Goal: Task Accomplishment & Management: Complete application form

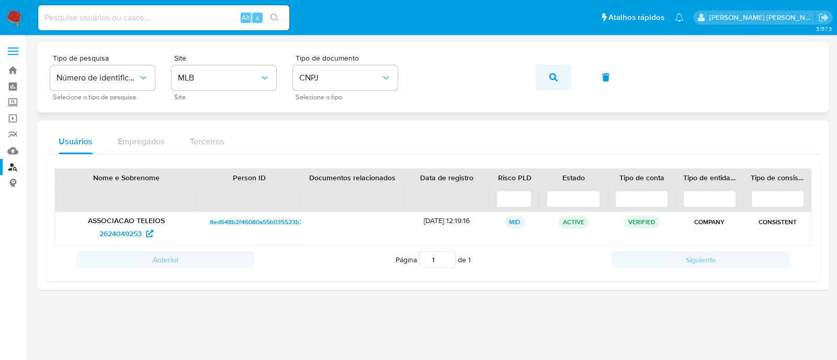
click at [541, 72] on button "button" at bounding box center [554, 77] width 36 height 25
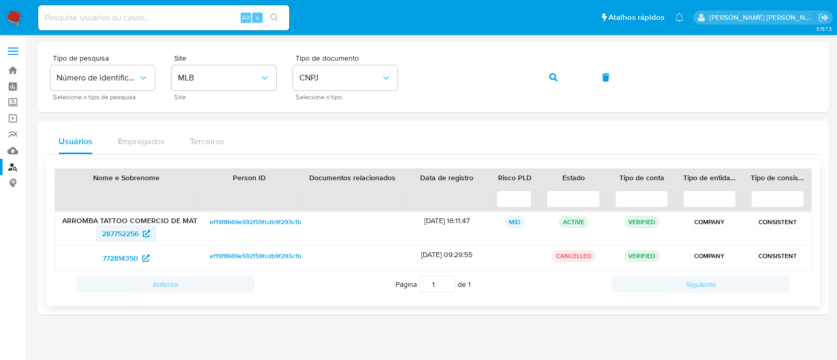
click at [133, 237] on span "287752256" at bounding box center [120, 233] width 37 height 17
click at [544, 66] on button "button" at bounding box center [554, 77] width 36 height 25
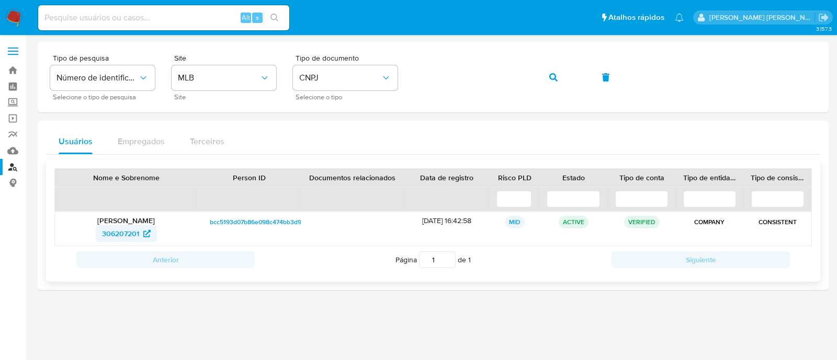
click at [127, 234] on span "306207201" at bounding box center [120, 233] width 37 height 17
click at [554, 81] on icon "button" at bounding box center [553, 77] width 8 height 8
click at [144, 232] on span "1463881872" at bounding box center [126, 233] width 50 height 17
click at [565, 80] on button "button" at bounding box center [554, 77] width 36 height 25
click at [130, 226] on span "2672361657" at bounding box center [120, 233] width 39 height 17
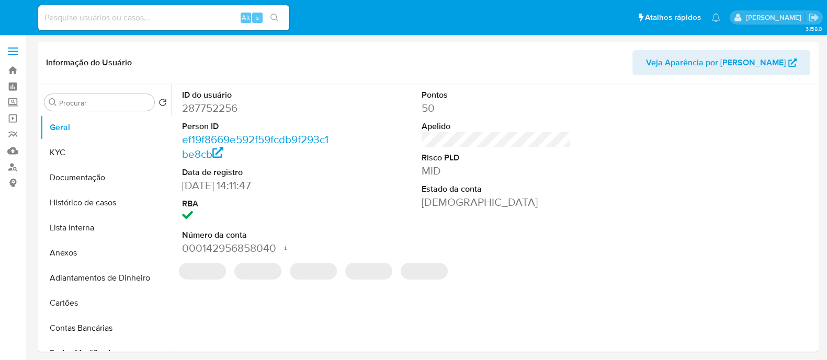
select select "10"
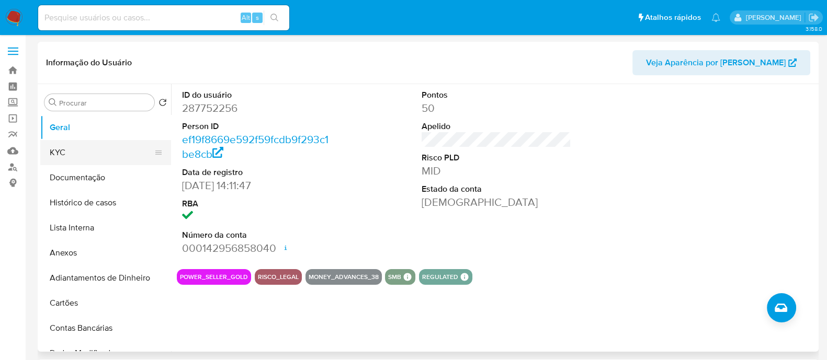
drag, startPoint x: 71, startPoint y: 145, endPoint x: 78, endPoint y: 146, distance: 7.4
click at [71, 145] on button "KYC" at bounding box center [101, 152] width 122 height 25
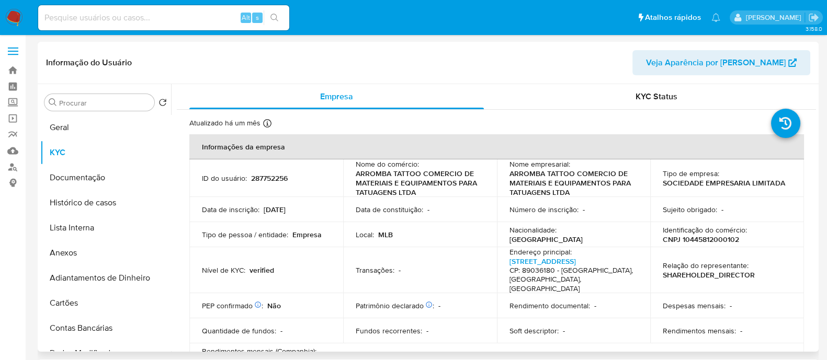
scroll to position [327, 0]
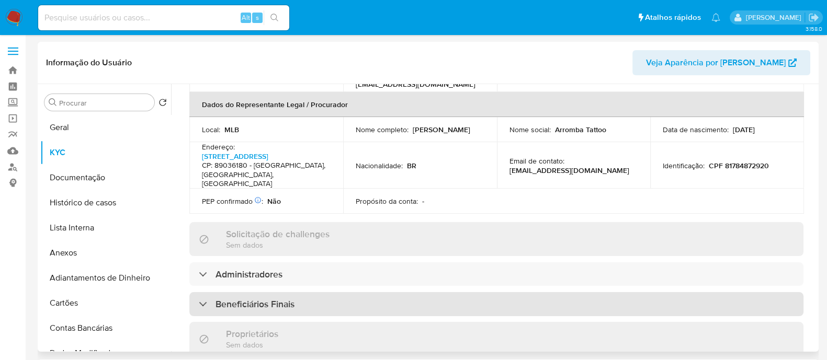
click at [314, 292] on div "Beneficiários Finais" at bounding box center [496, 304] width 614 height 24
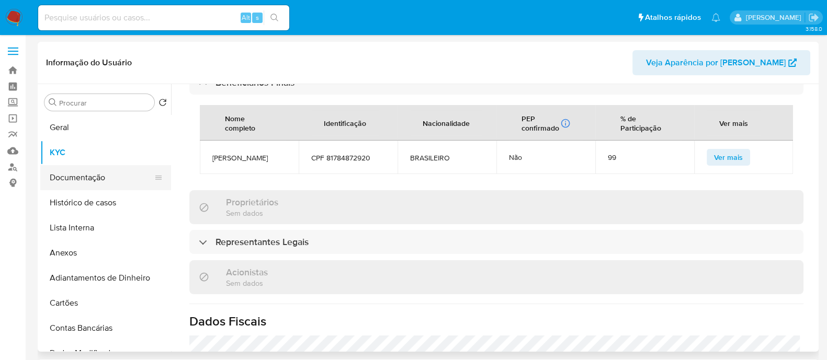
scroll to position [542, 0]
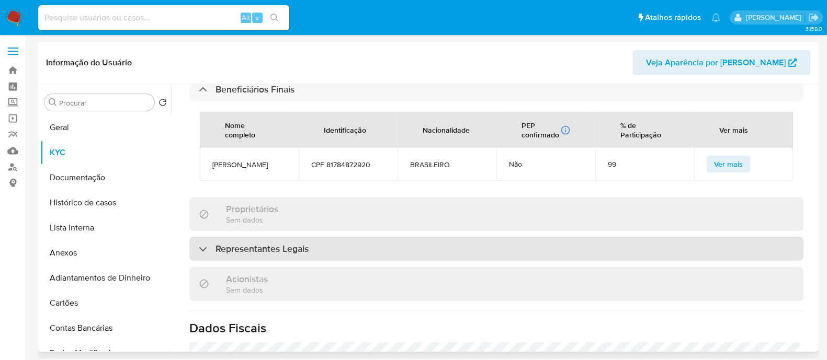
click at [377, 239] on div "Representantes Legais" at bounding box center [496, 249] width 614 height 24
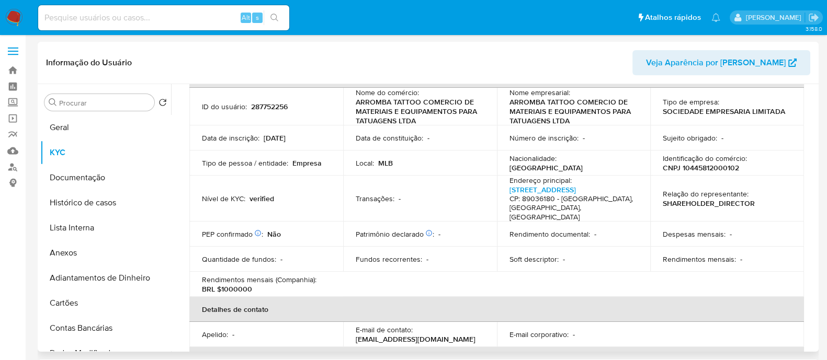
scroll to position [0, 0]
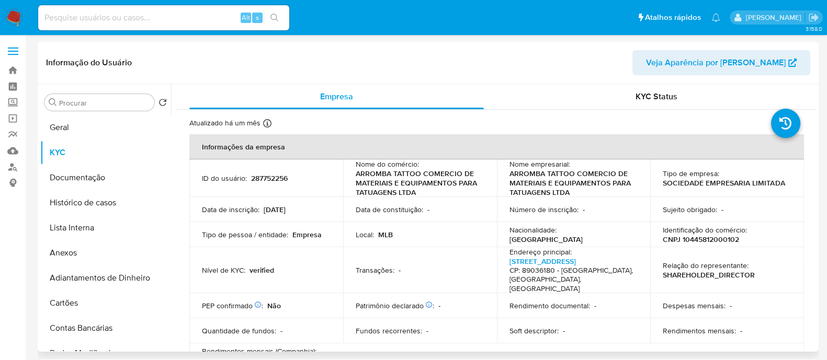
click at [707, 239] on p "CNPJ 10445812000102" at bounding box center [701, 239] width 76 height 9
copy p "10445812000102"
click at [80, 171] on button "Documentação" at bounding box center [101, 177] width 122 height 25
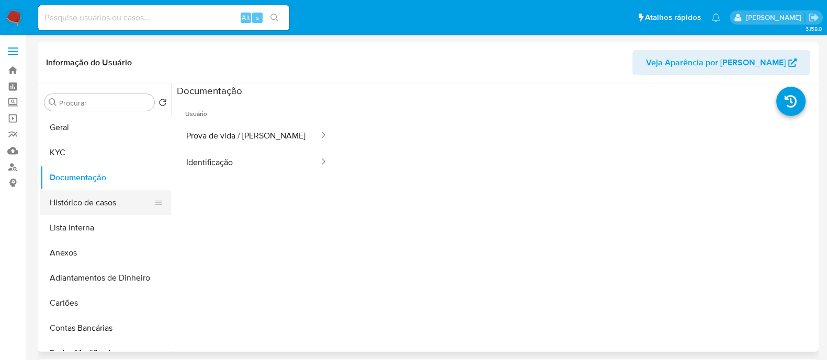
click at [99, 208] on button "Histórico de casos" at bounding box center [101, 202] width 122 height 25
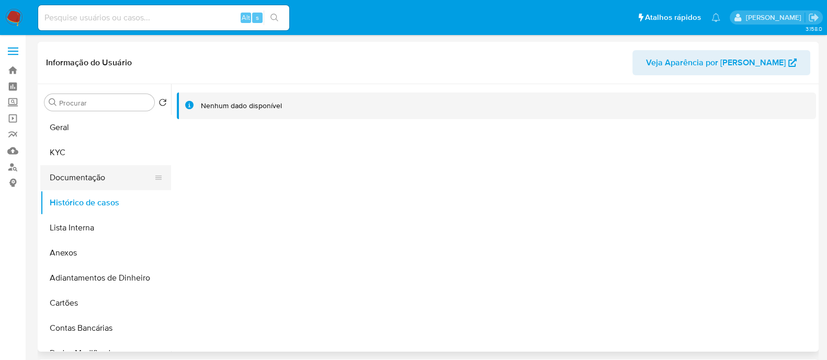
click at [73, 171] on button "Documentação" at bounding box center [101, 177] width 122 height 25
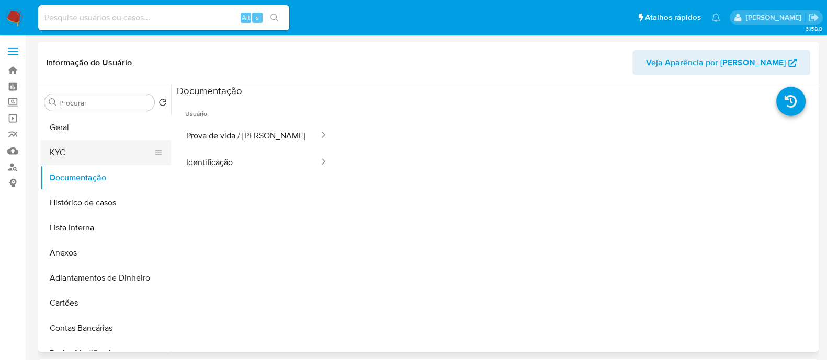
click at [116, 150] on button "KYC" at bounding box center [101, 152] width 122 height 25
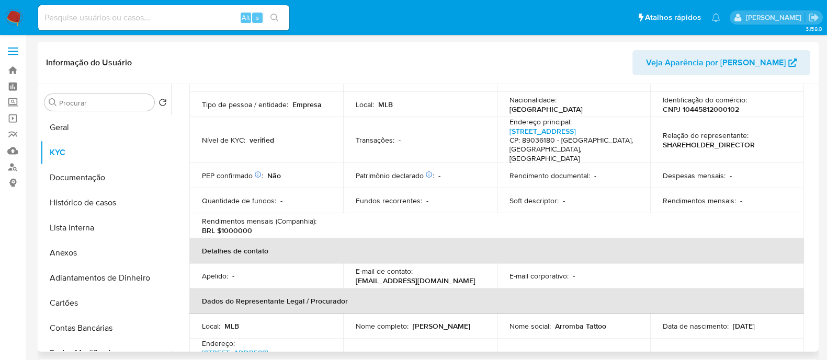
scroll to position [65, 0]
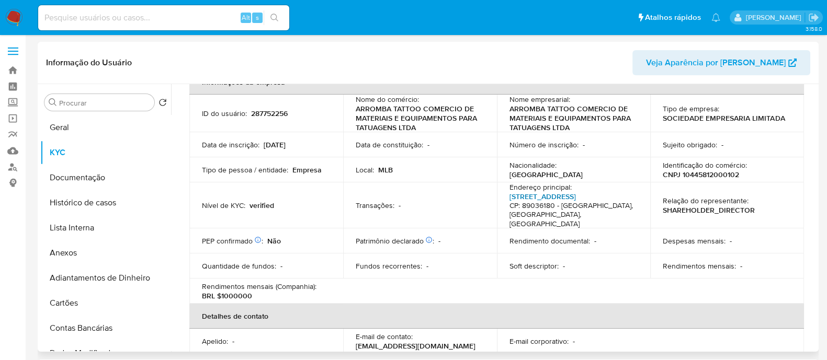
click at [546, 197] on link "Rua Tijucas 160, Velha" at bounding box center [542, 196] width 66 height 10
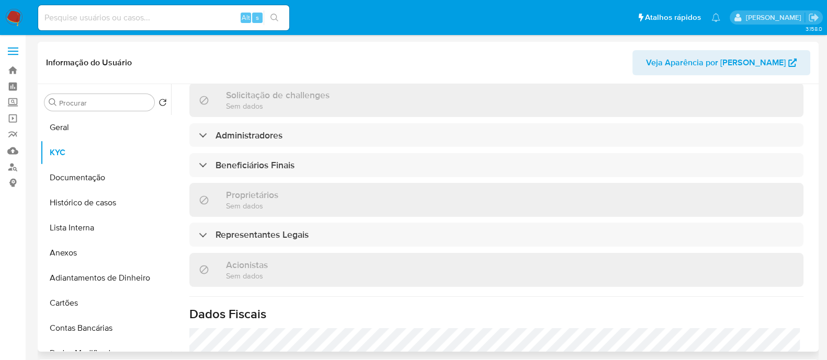
scroll to position [523, 0]
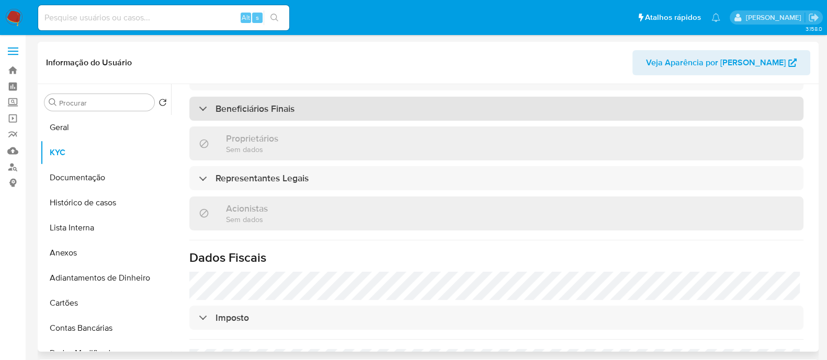
click at [357, 97] on div "Beneficiários Finais" at bounding box center [496, 109] width 614 height 24
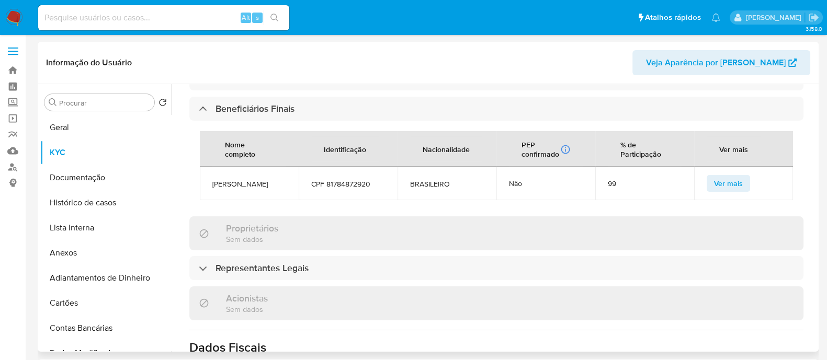
click at [220, 179] on span "DIOGO CESAR SCHORK" at bounding box center [249, 183] width 74 height 9
copy span "DIOGO CESAR SCHORK"
click at [93, 129] on button "Geral" at bounding box center [101, 127] width 122 height 25
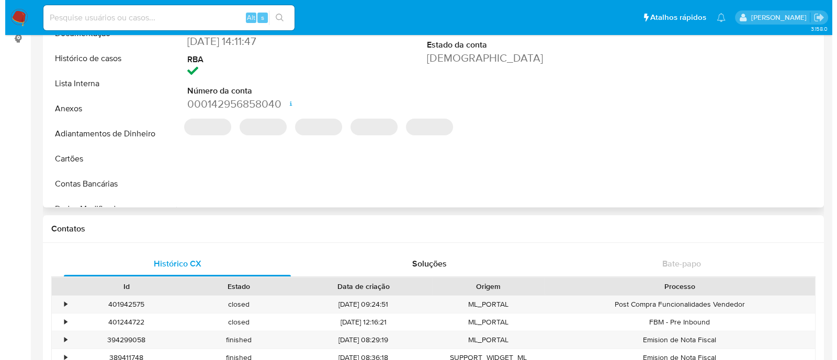
scroll to position [0, 0]
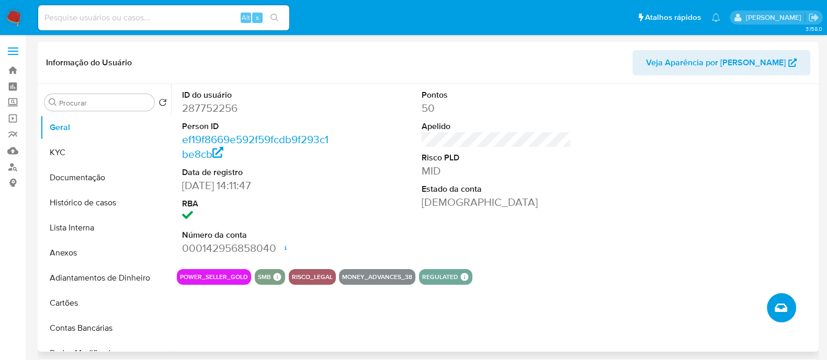
click at [778, 297] on button "Criar caso manual" at bounding box center [781, 307] width 29 height 29
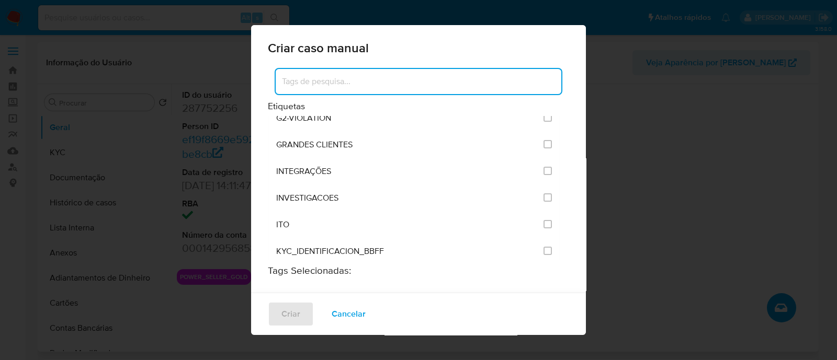
scroll to position [849, 0]
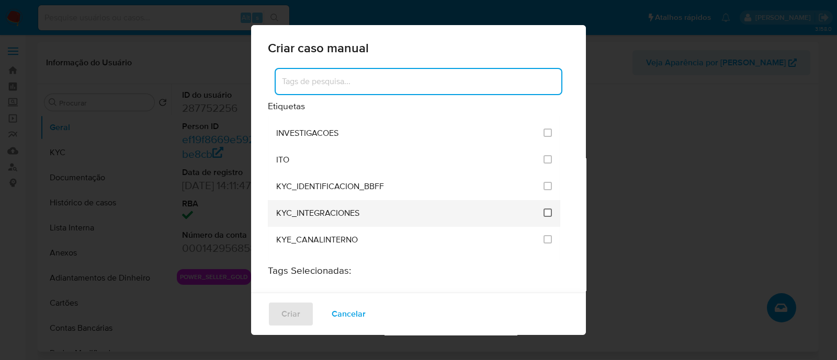
click at [543, 209] on input "2093" at bounding box center [547, 213] width 8 height 8
checkbox input "true"
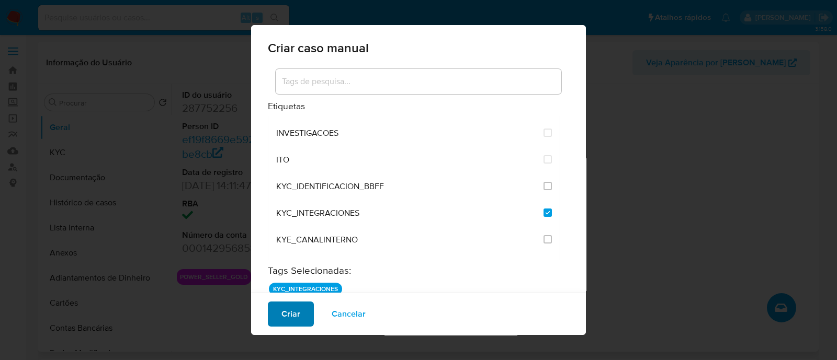
click at [287, 318] on span "Criar" at bounding box center [290, 314] width 19 height 23
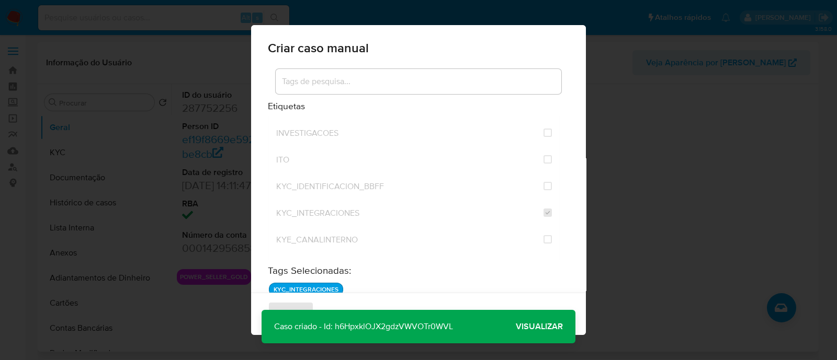
click at [521, 327] on span "Visualizar" at bounding box center [539, 327] width 47 height 0
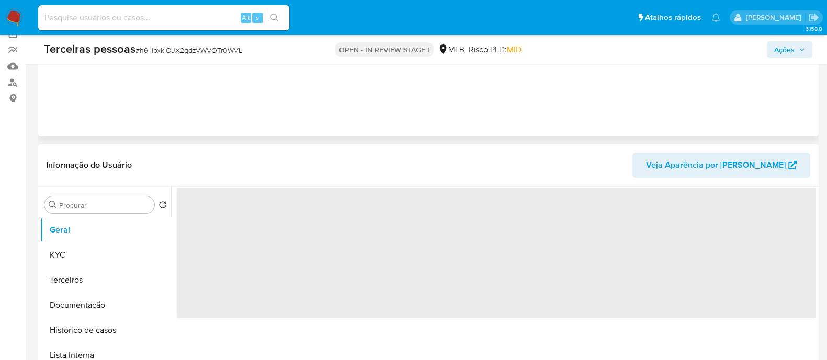
scroll to position [196, 0]
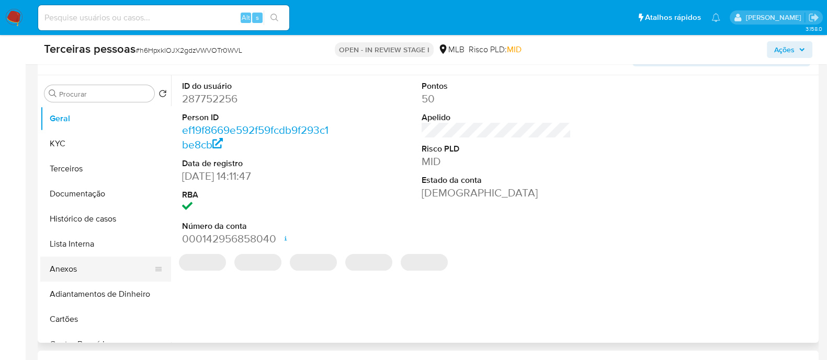
click at [75, 266] on button "Anexos" at bounding box center [101, 269] width 122 height 25
select select "10"
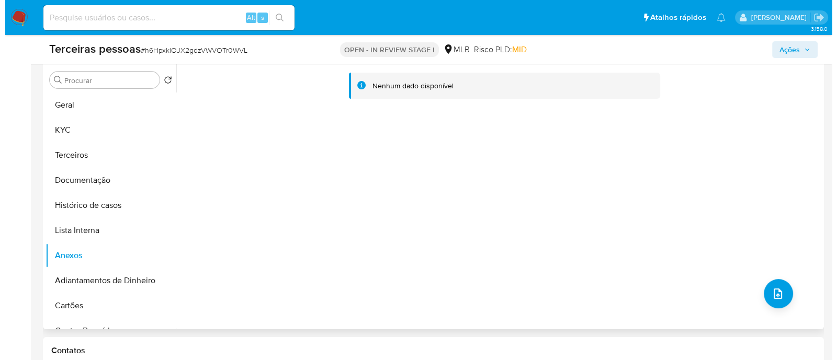
scroll to position [261, 0]
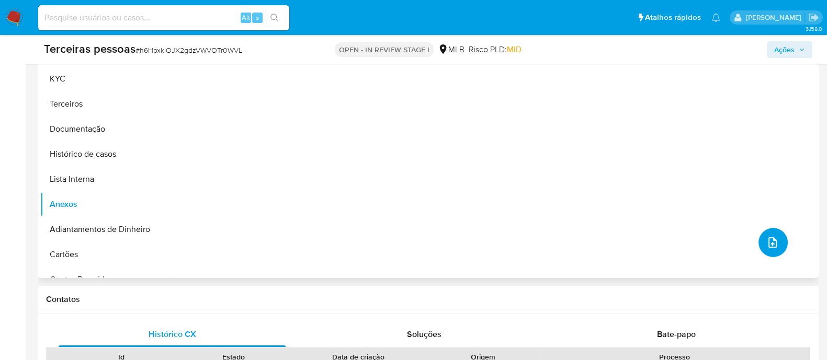
click at [761, 237] on button "upload-file" at bounding box center [772, 242] width 29 height 29
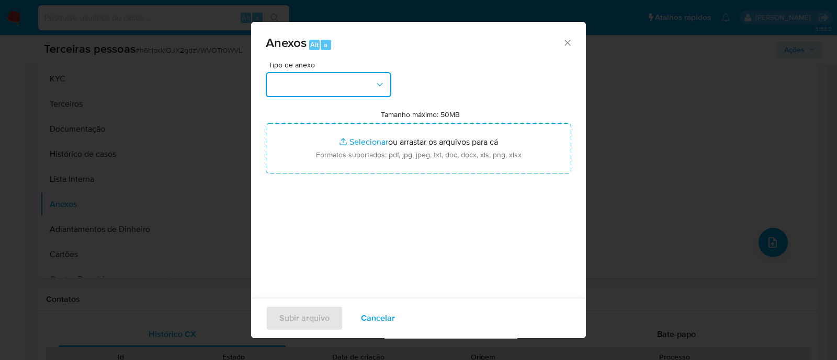
click at [343, 87] on button "button" at bounding box center [329, 84] width 126 height 25
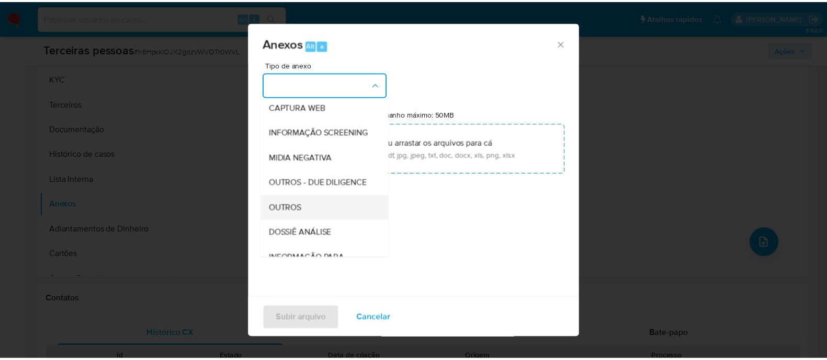
scroll to position [161, 0]
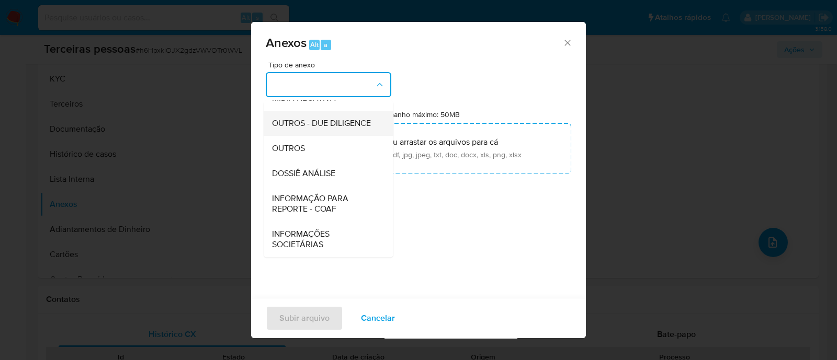
click at [311, 129] on span "OUTROS - DUE DILIGENCE" at bounding box center [321, 123] width 99 height 10
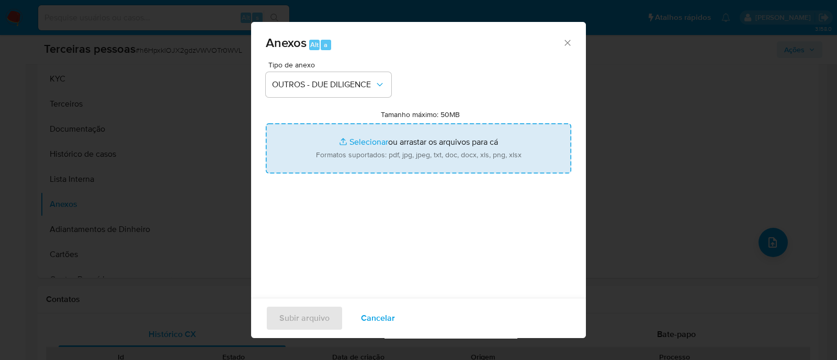
click at [377, 134] on input "Tamanho máximo: 50MB Selecionar arquivos" at bounding box center [418, 148] width 305 height 50
type input "C:\fakepath\Matriz de Risco - ARROMBA TATTOO COMERCIO DE MATERIAIS E EQUIPAMENT…"
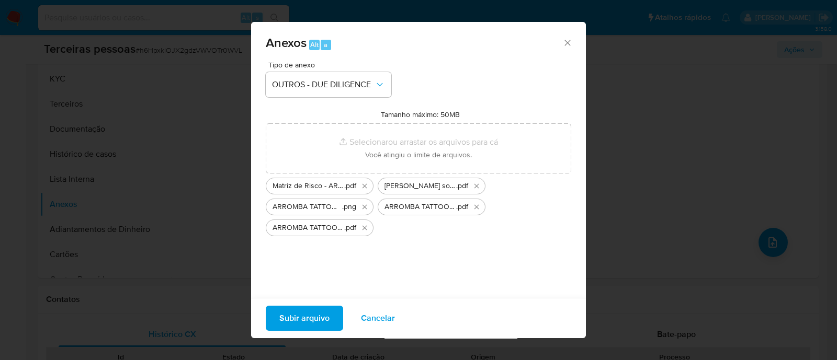
click at [328, 313] on span "Subir arquivo" at bounding box center [304, 318] width 50 height 23
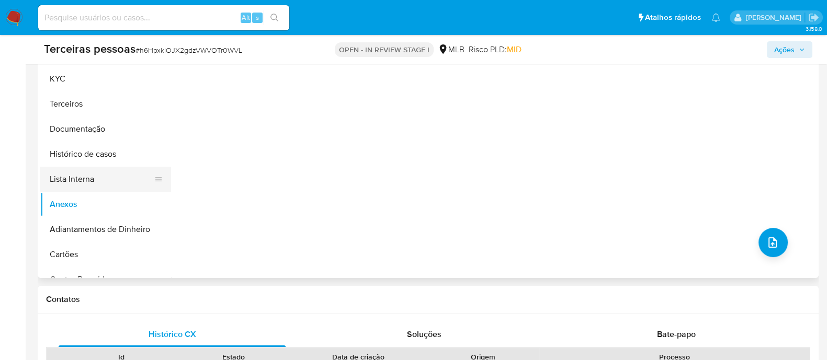
click at [93, 181] on button "Lista Interna" at bounding box center [101, 179] width 122 height 25
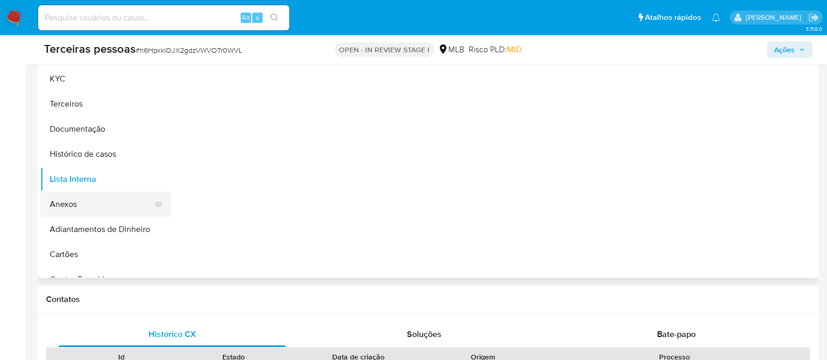
click at [86, 204] on button "Anexos" at bounding box center [101, 204] width 122 height 25
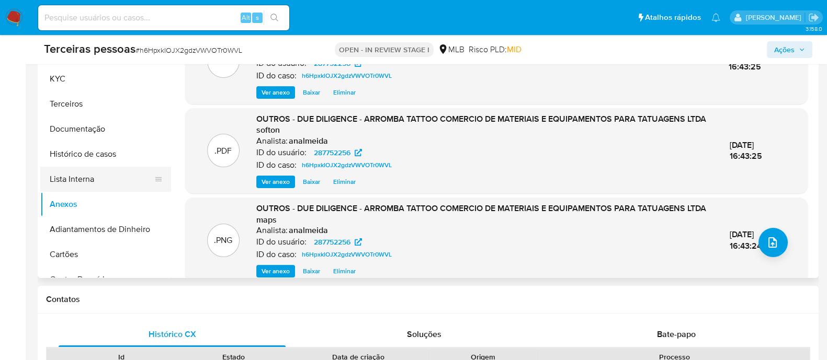
click at [94, 176] on button "Lista Interna" at bounding box center [101, 179] width 122 height 25
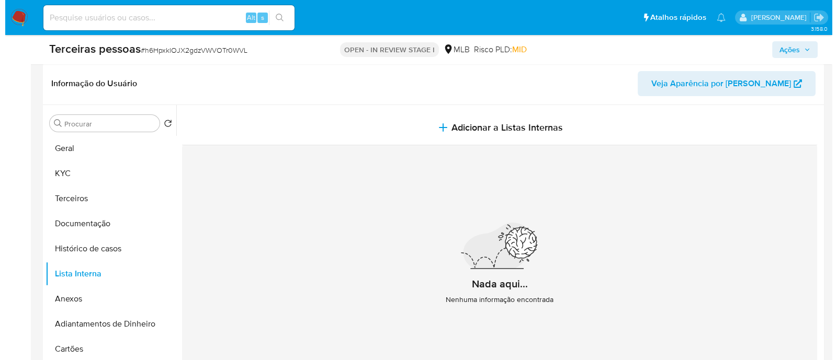
scroll to position [65, 0]
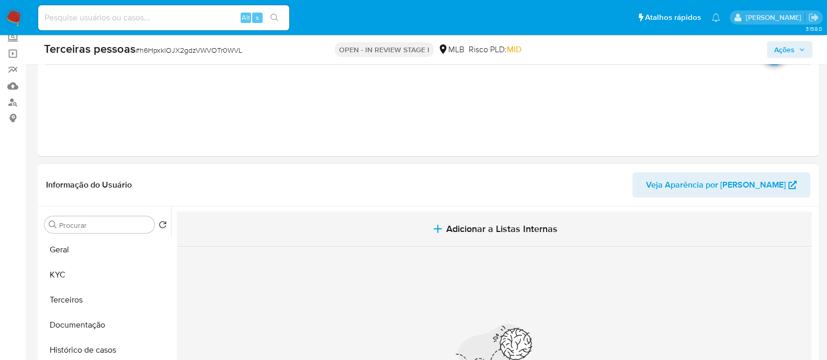
click at [485, 236] on button "Adicionar a Listas Internas" at bounding box center [494, 229] width 635 height 35
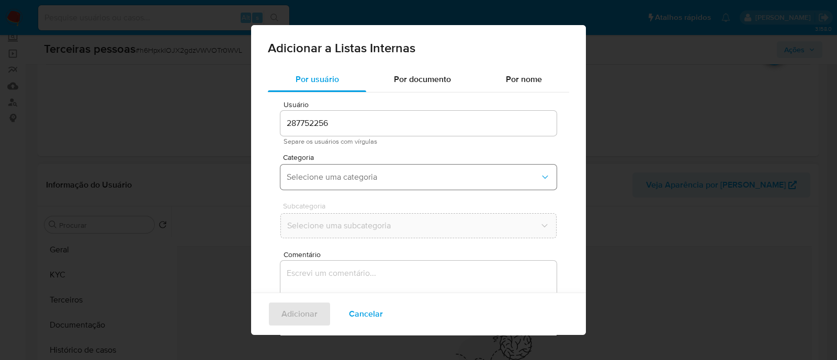
click at [416, 182] on span "Selecione uma categoria" at bounding box center [413, 177] width 253 height 10
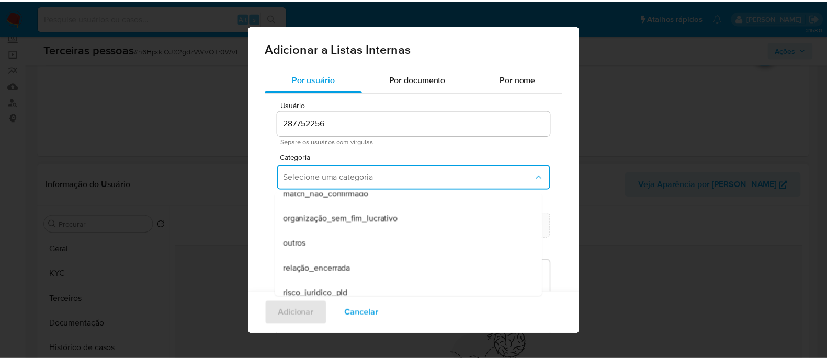
scroll to position [272, 0]
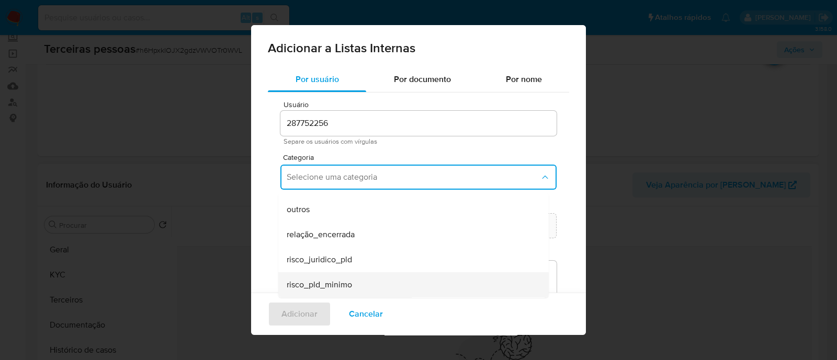
click at [383, 290] on div "risco_pld_minimo" at bounding box center [410, 285] width 247 height 25
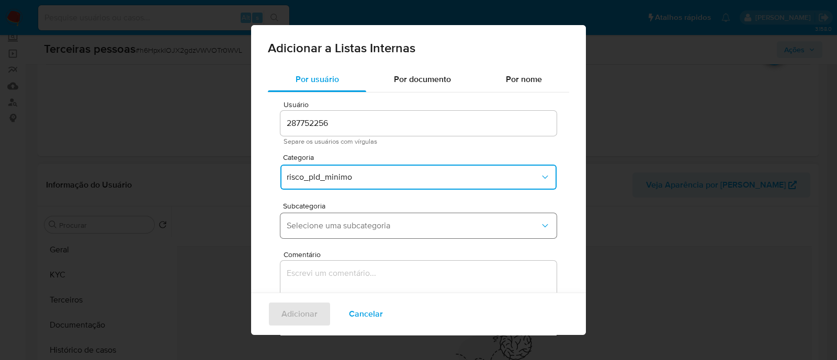
click at [371, 230] on span "Selecione uma subcategoria" at bounding box center [413, 226] width 253 height 10
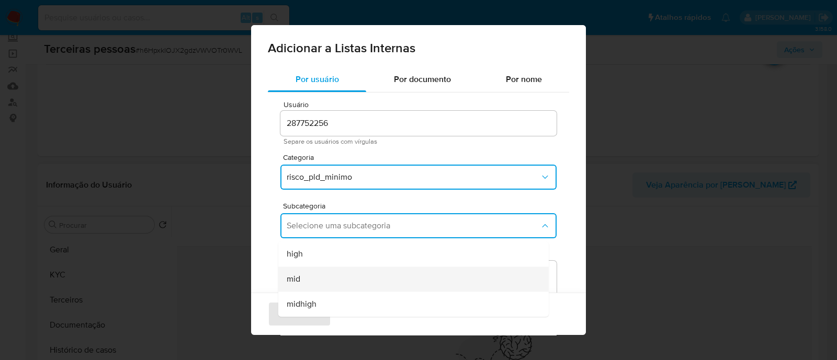
click at [376, 273] on div "mid" at bounding box center [410, 279] width 247 height 25
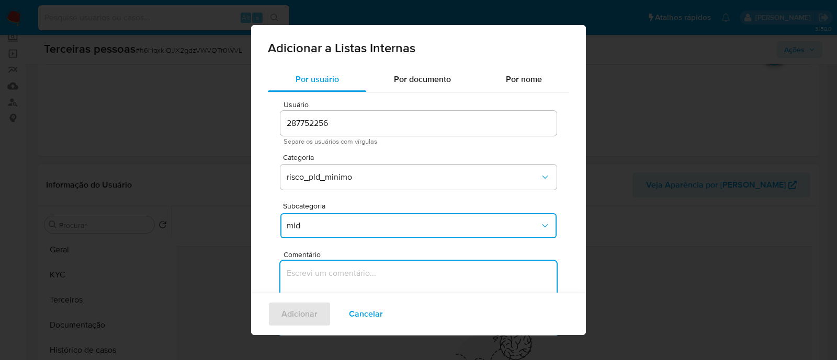
click at [371, 285] on textarea "Comentário" at bounding box center [418, 311] width 276 height 100
type textarea "Conforme matriz de KYC"
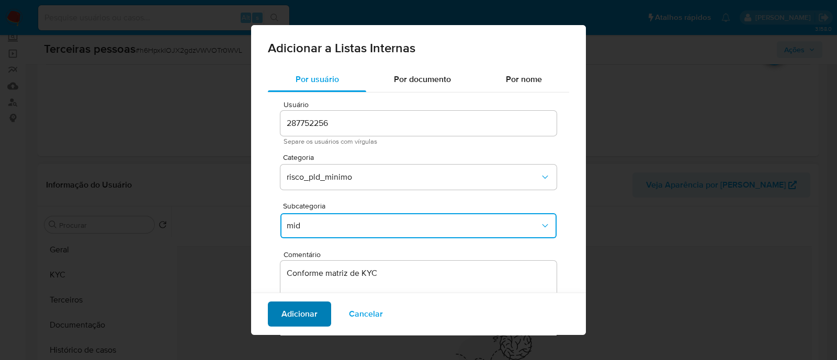
click at [305, 310] on span "Adicionar" at bounding box center [299, 314] width 36 height 23
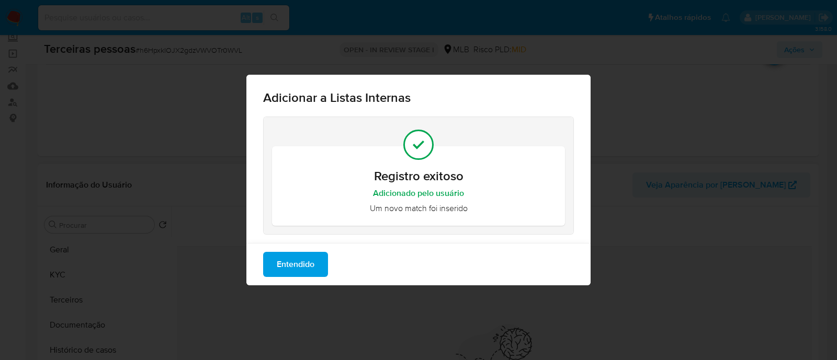
click at [304, 258] on span "Entendido" at bounding box center [296, 264] width 38 height 23
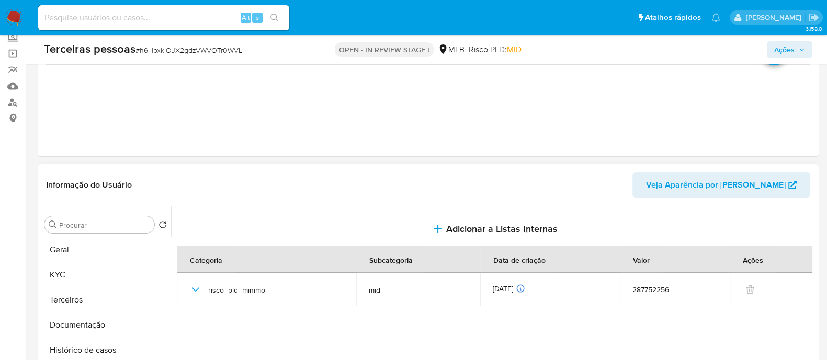
click at [803, 51] on icon "button" at bounding box center [802, 50] width 6 height 6
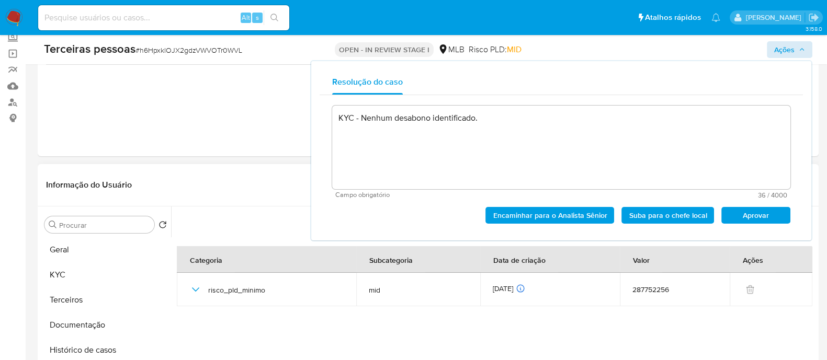
click at [753, 217] on span "Aprovar" at bounding box center [756, 215] width 54 height 15
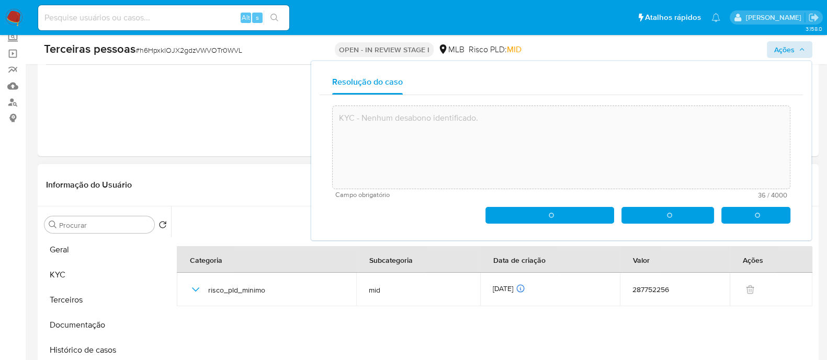
type textarea "KYC - Nenhum desabono identificado."
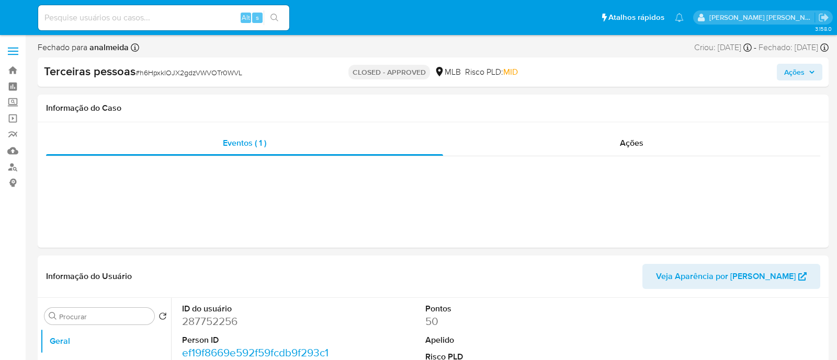
select select "10"
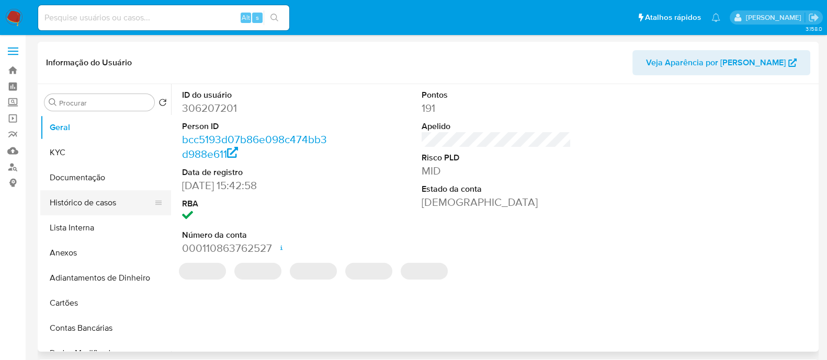
click at [82, 197] on button "Histórico de casos" at bounding box center [101, 202] width 122 height 25
select select "10"
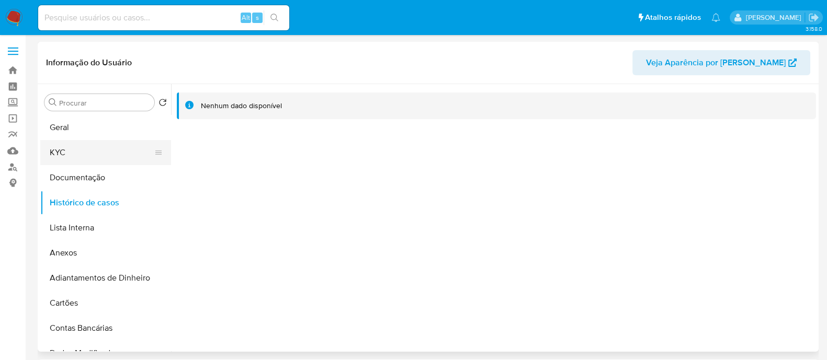
click at [112, 150] on button "KYC" at bounding box center [101, 152] width 122 height 25
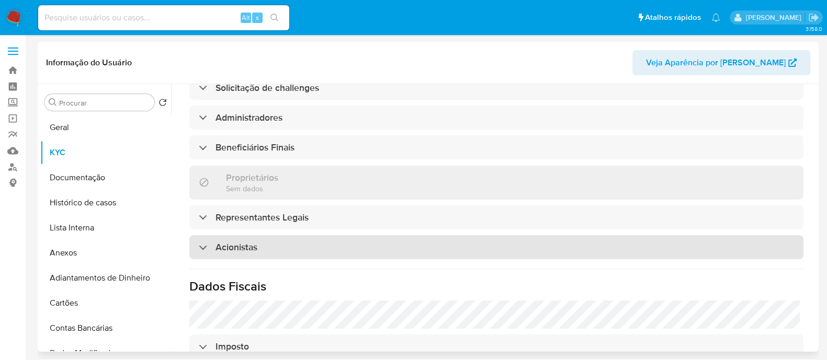
click at [382, 247] on div "Acionistas" at bounding box center [496, 247] width 614 height 24
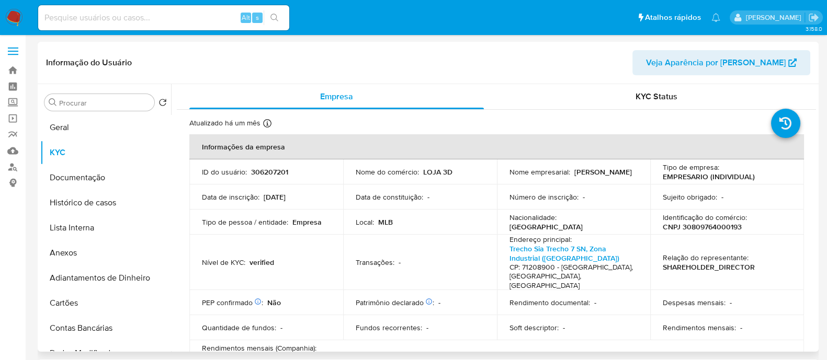
click at [677, 224] on p "CNPJ 30809764000193" at bounding box center [702, 226] width 79 height 9
click at [724, 226] on p "CNPJ 30809764000193" at bounding box center [702, 226] width 79 height 9
copy p "30809764000193"
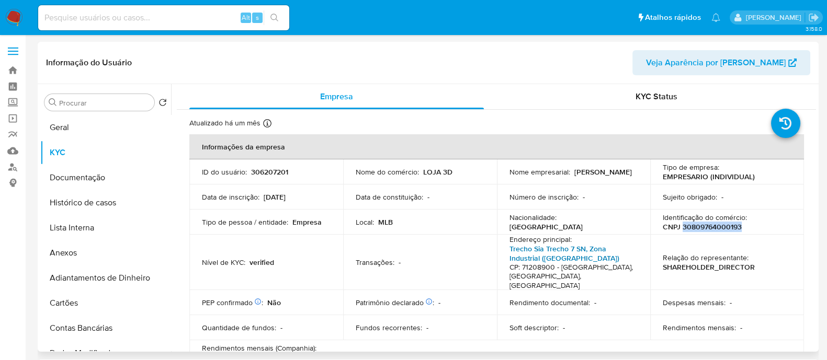
click at [555, 255] on link "Trecho Sia Trecho 7 SN, Zona Industrial ([GEOGRAPHIC_DATA])" at bounding box center [564, 254] width 110 height 20
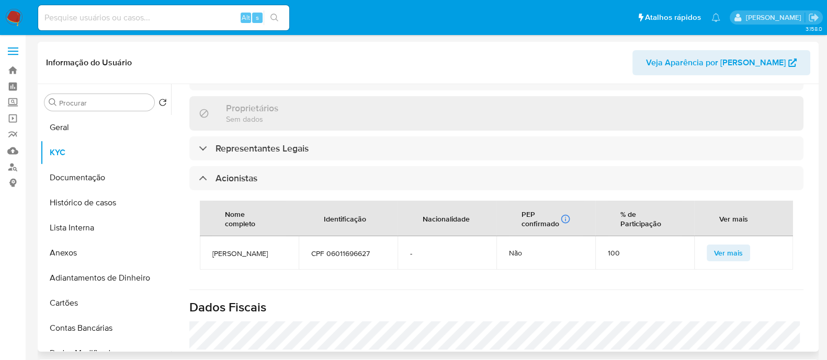
scroll to position [588, 0]
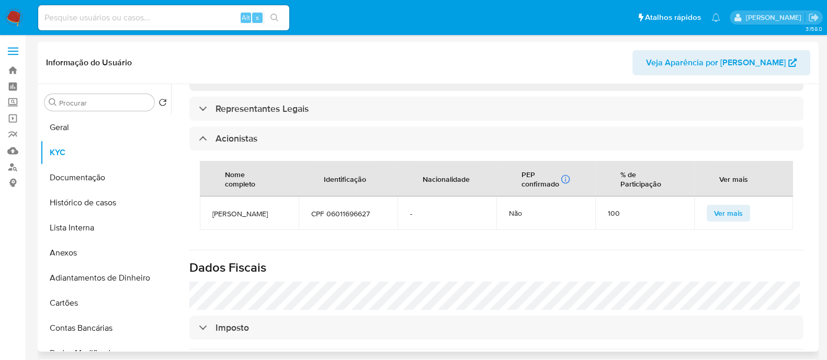
click at [237, 209] on span "[PERSON_NAME]" at bounding box center [249, 213] width 74 height 9
copy span "[PERSON_NAME]"
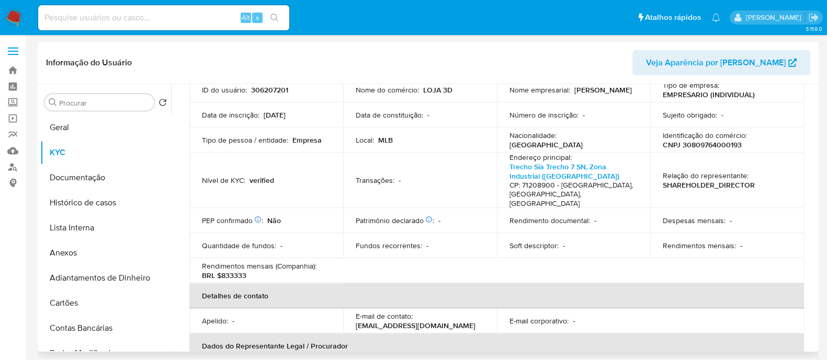
scroll to position [0, 0]
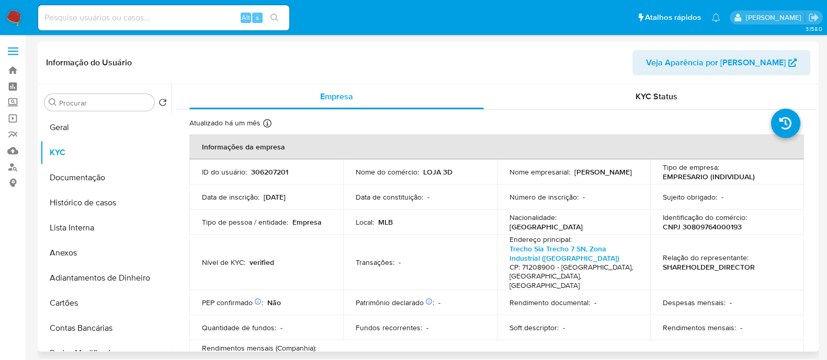
click at [686, 222] on p "CNPJ 30809764000193" at bounding box center [702, 226] width 79 height 9
click at [688, 224] on p "CNPJ 30809764000193" at bounding box center [702, 226] width 79 height 9
copy p "30809764000193"
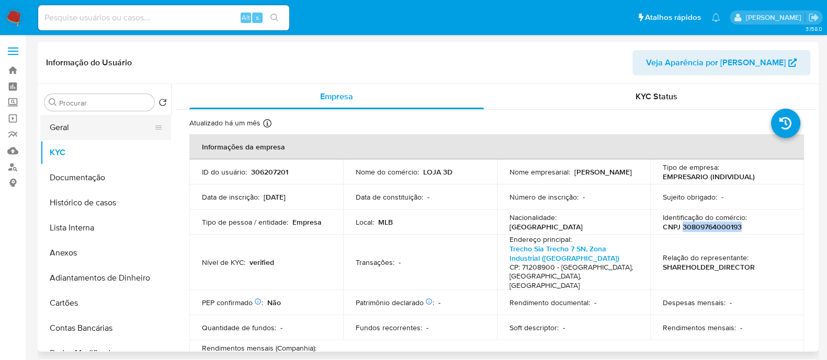
click at [57, 126] on button "Geral" at bounding box center [101, 127] width 122 height 25
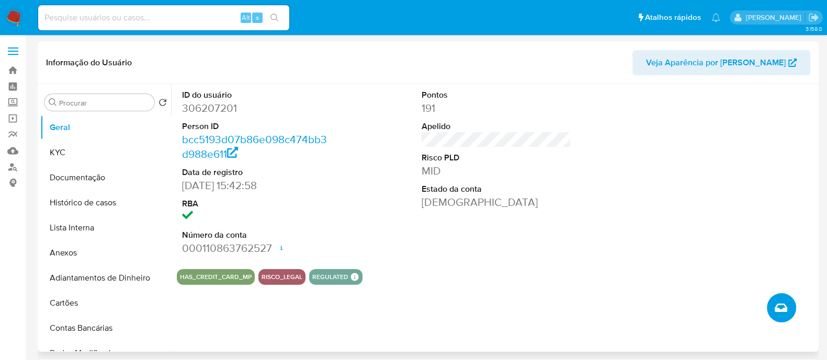
click at [784, 315] on button "Criar caso manual" at bounding box center [781, 307] width 29 height 29
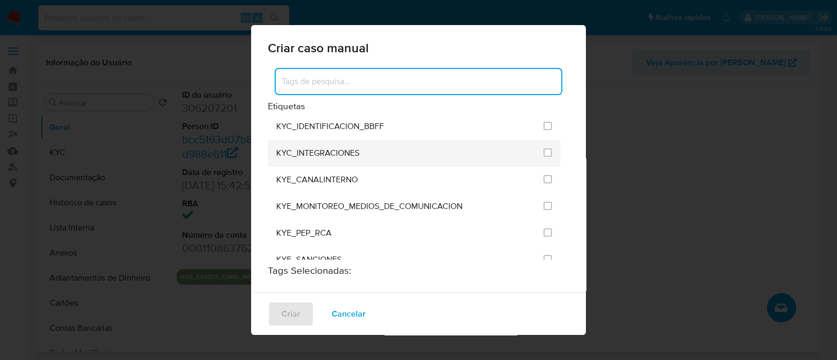
scroll to position [849, 0]
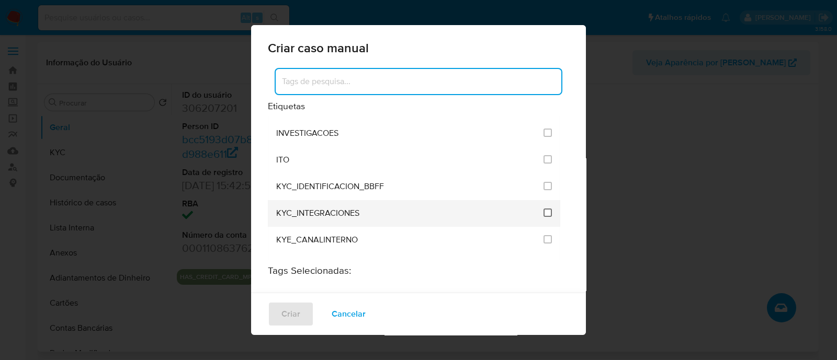
click at [543, 209] on input "2093" at bounding box center [547, 213] width 8 height 8
checkbox input "true"
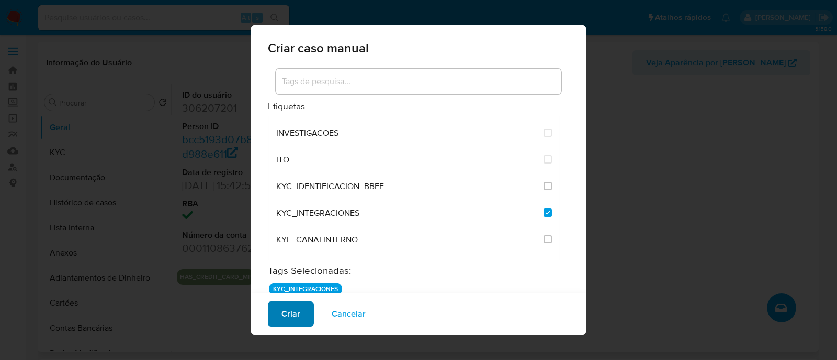
click at [279, 312] on button "Criar" at bounding box center [291, 314] width 46 height 25
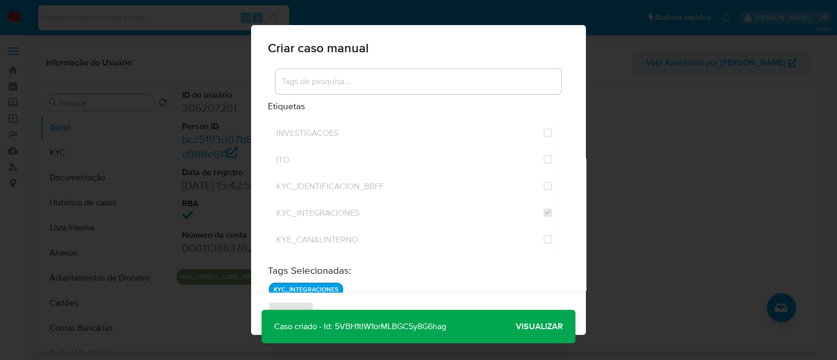
click at [524, 327] on span "Visualizar" at bounding box center [539, 327] width 47 height 0
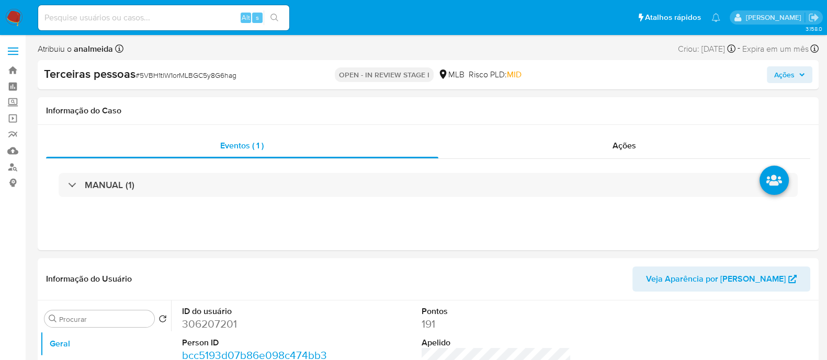
select select "10"
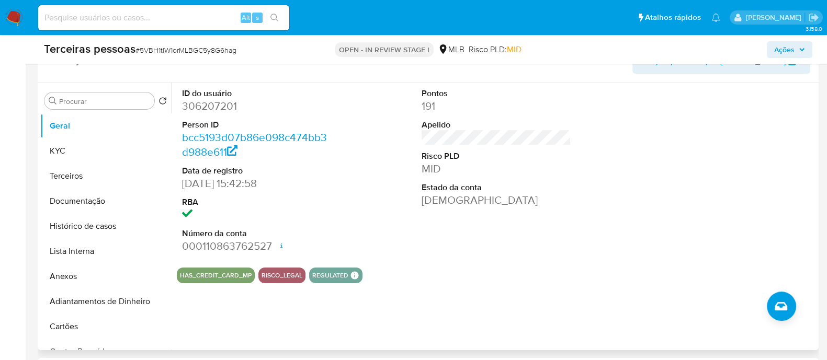
scroll to position [130, 0]
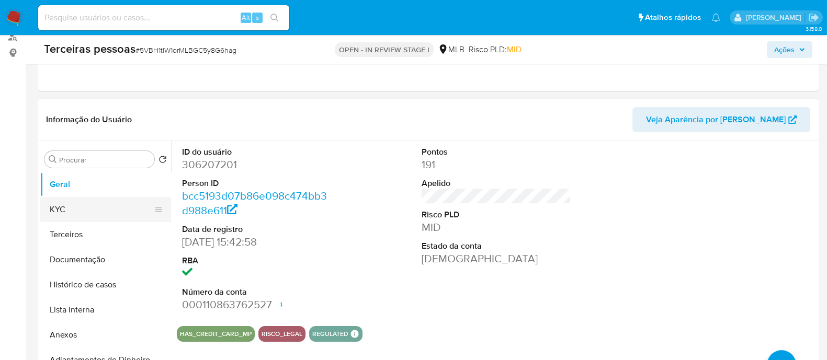
click at [104, 219] on button "KYC" at bounding box center [101, 209] width 122 height 25
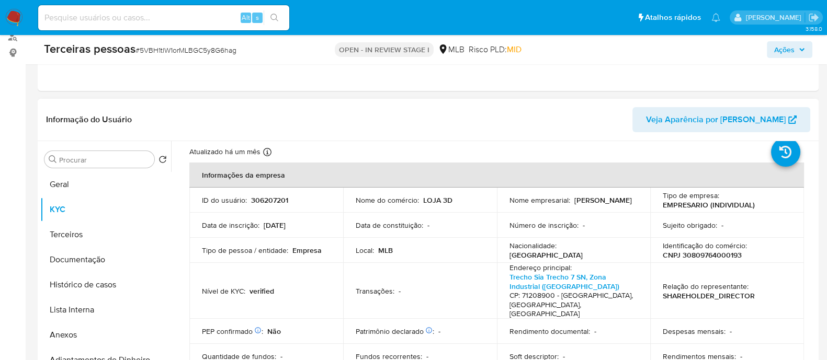
scroll to position [0, 0]
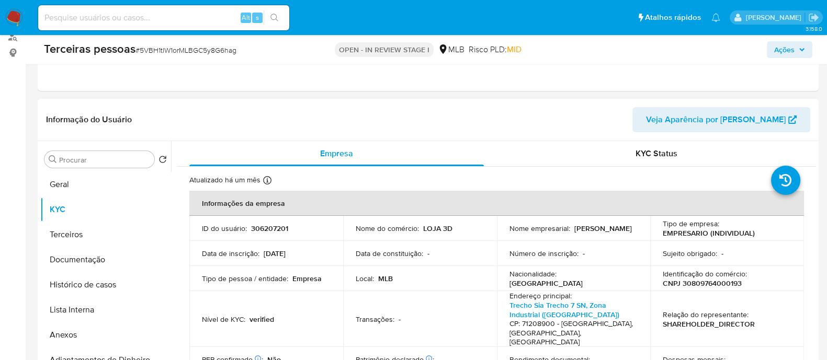
click at [724, 287] on p "CNPJ 30809764000193" at bounding box center [702, 283] width 79 height 9
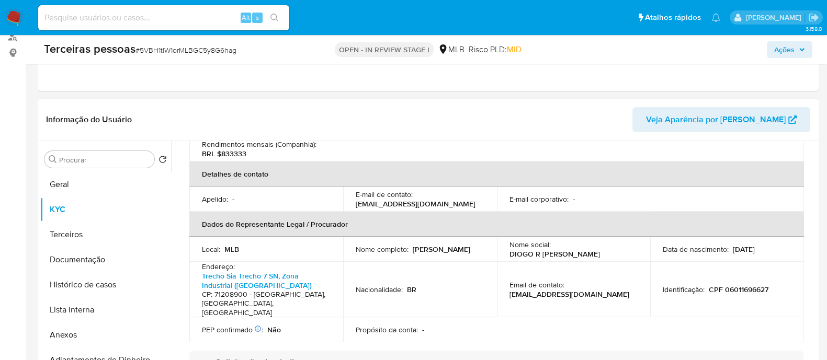
scroll to position [523, 0]
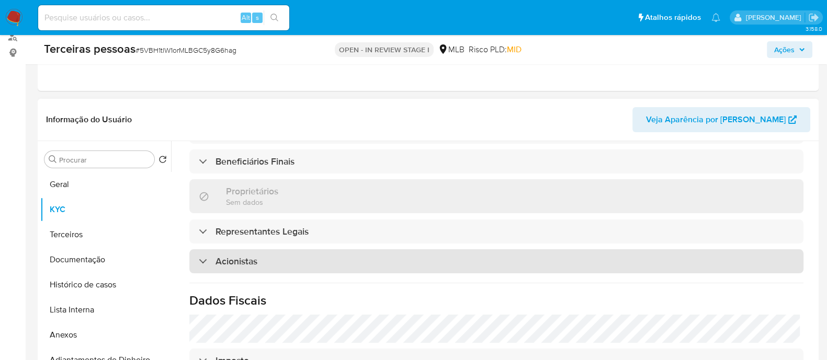
click at [426, 250] on div "Acionistas" at bounding box center [496, 262] width 614 height 24
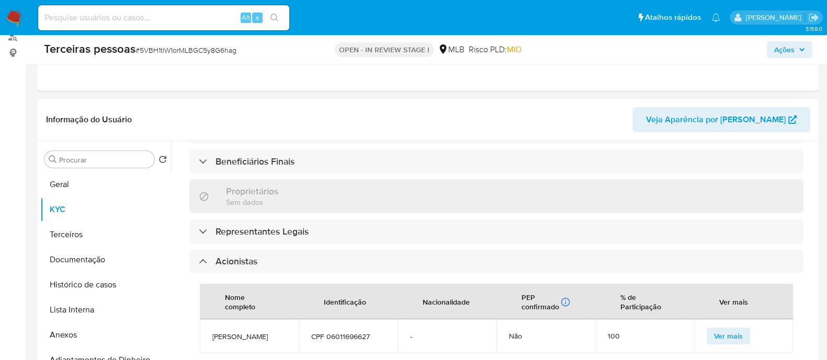
click at [161, 101] on div "Informação do Usuário Veja Aparência por [PERSON_NAME]" at bounding box center [428, 120] width 781 height 42
click at [109, 329] on button "Anexos" at bounding box center [101, 335] width 122 height 25
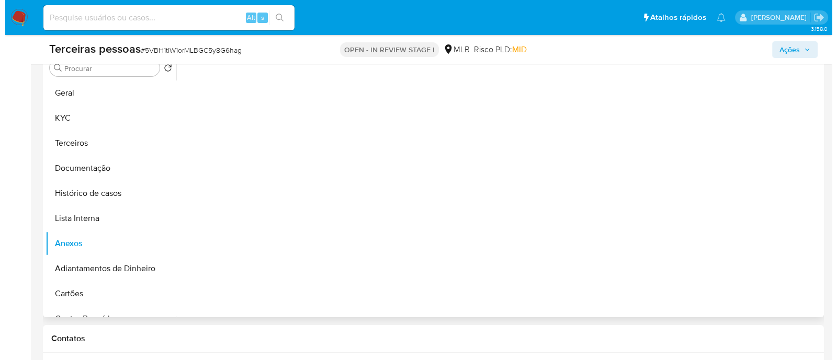
scroll to position [327, 0]
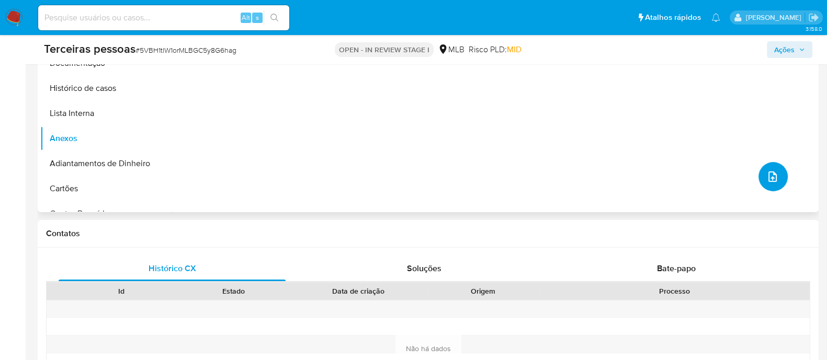
click at [758, 173] on button "upload-file" at bounding box center [772, 176] width 29 height 29
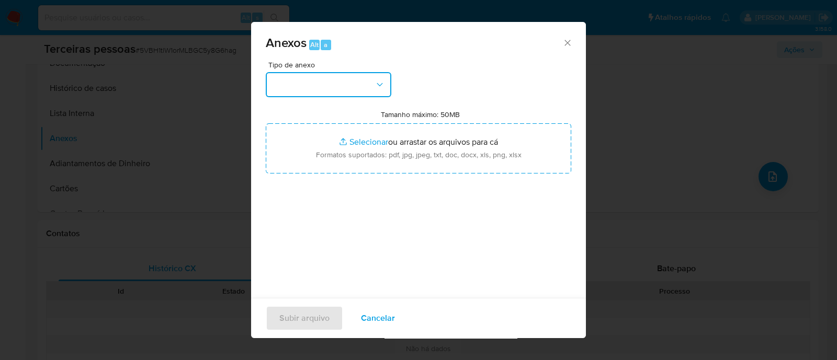
click at [377, 90] on button "button" at bounding box center [329, 84] width 126 height 25
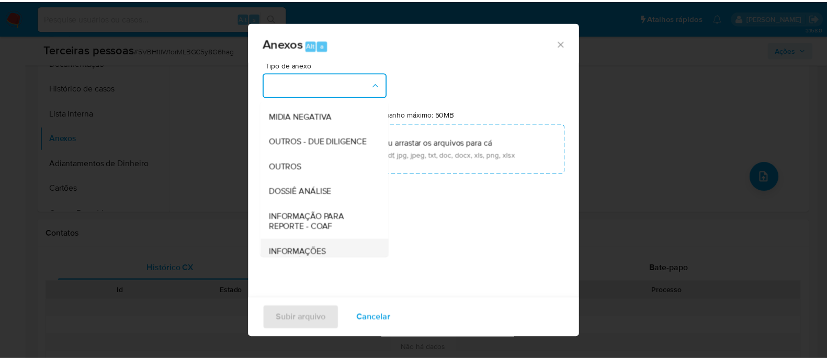
scroll to position [161, 0]
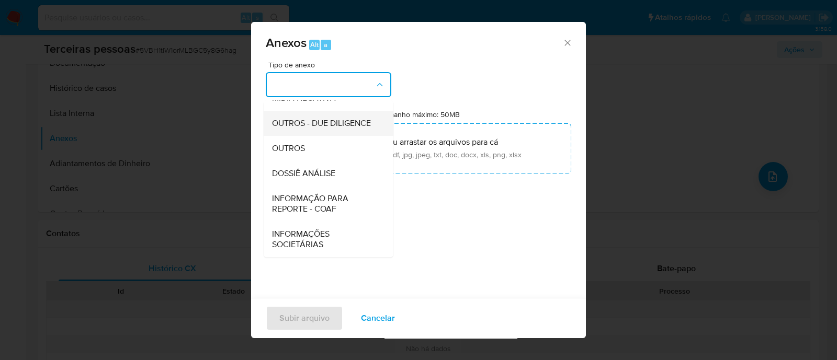
click at [283, 118] on span "OUTROS - DUE DILIGENCE" at bounding box center [321, 123] width 99 height 10
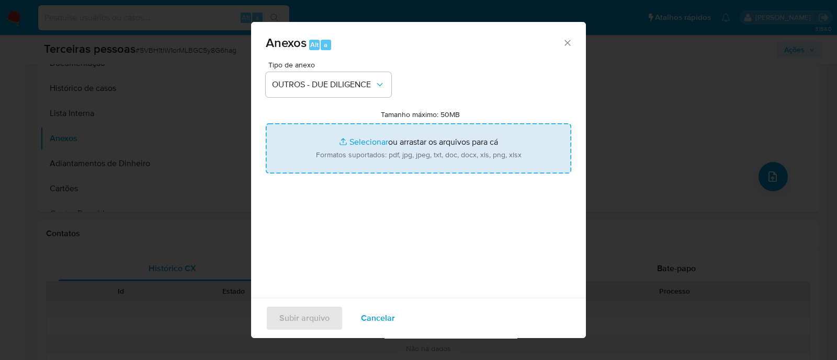
click at [358, 141] on input "Tamanho máximo: 50MB Selecionar arquivos" at bounding box center [418, 148] width 305 height 50
type input "C:\fakepath\Matriz de Risco - [PERSON_NAME].pdf"
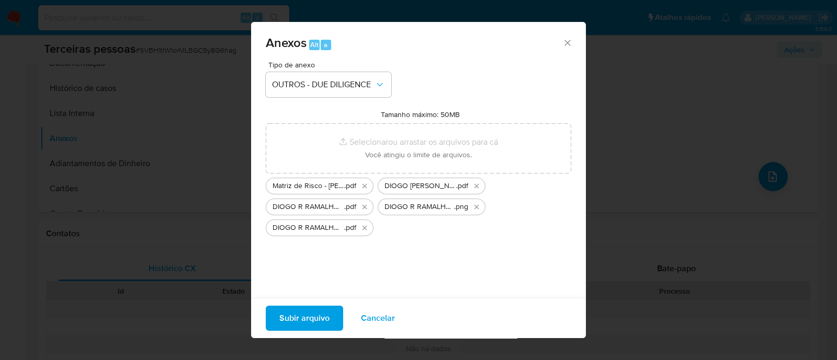
click at [312, 318] on span "Subir arquivo" at bounding box center [304, 318] width 50 height 23
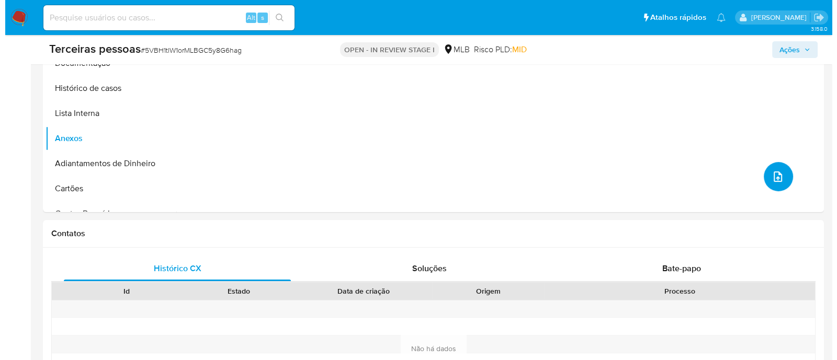
scroll to position [196, 0]
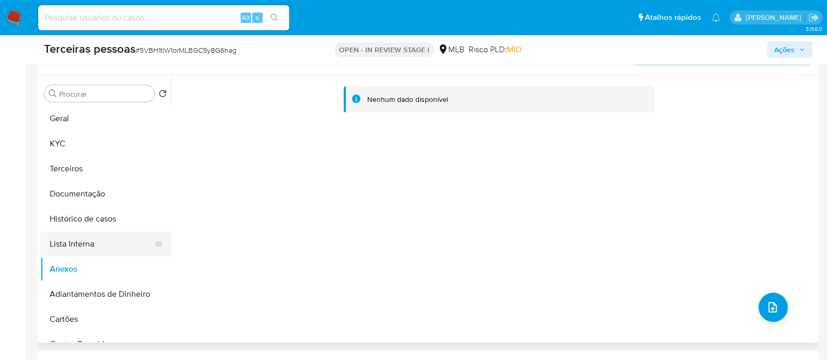
click at [98, 241] on button "Lista Interna" at bounding box center [101, 244] width 122 height 25
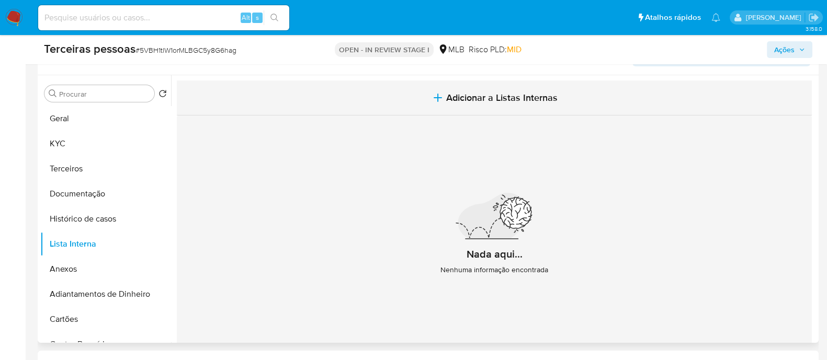
click at [577, 108] on button "Adicionar a Listas Internas" at bounding box center [494, 98] width 635 height 35
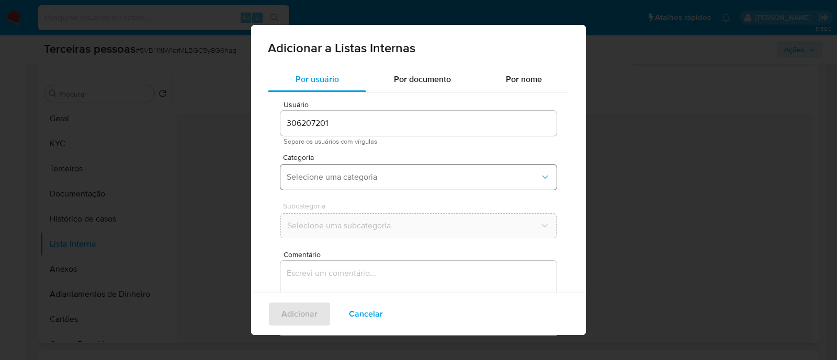
click at [366, 180] on span "Selecione uma categoria" at bounding box center [413, 177] width 253 height 10
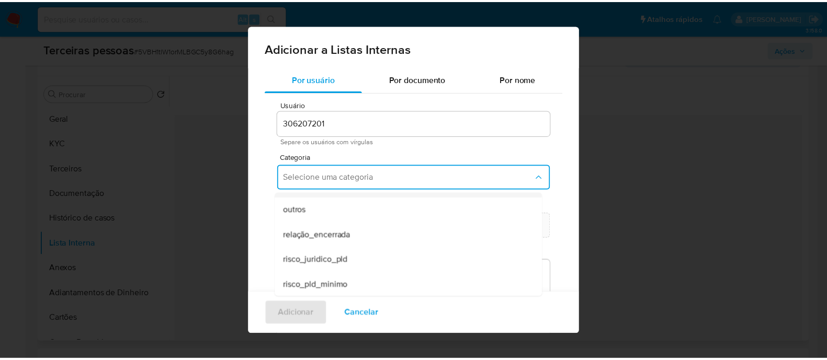
scroll to position [272, 0]
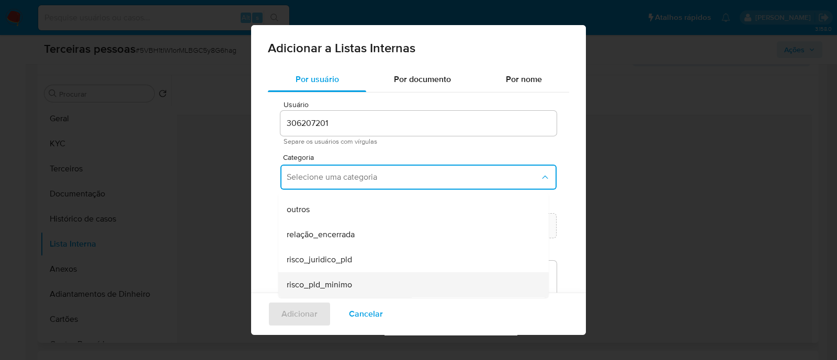
click at [374, 283] on div "risco_pld_minimo" at bounding box center [410, 285] width 247 height 25
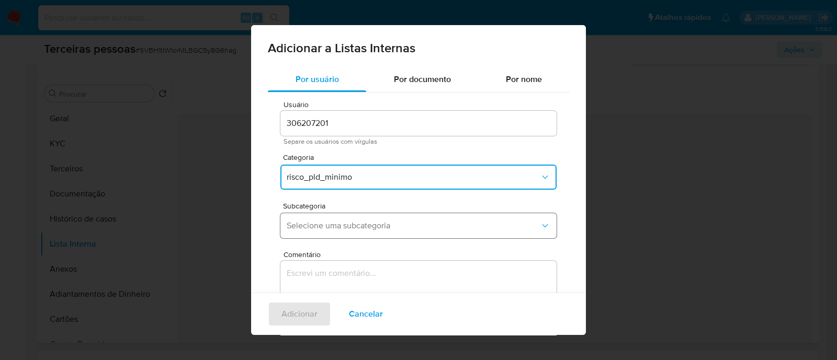
click at [358, 229] on span "Selecione uma subcategoria" at bounding box center [413, 226] width 253 height 10
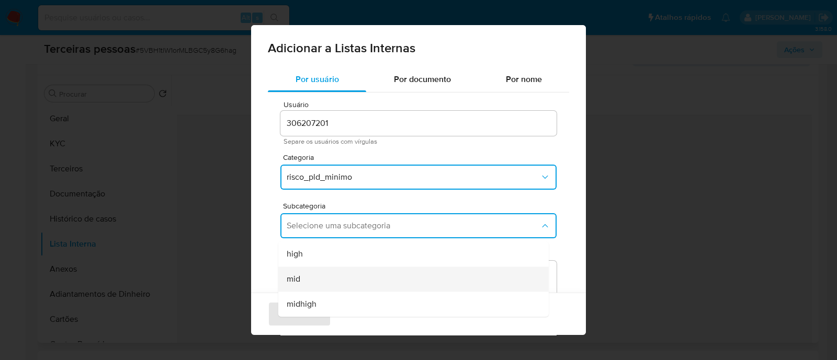
click at [360, 273] on div "mid" at bounding box center [410, 279] width 247 height 25
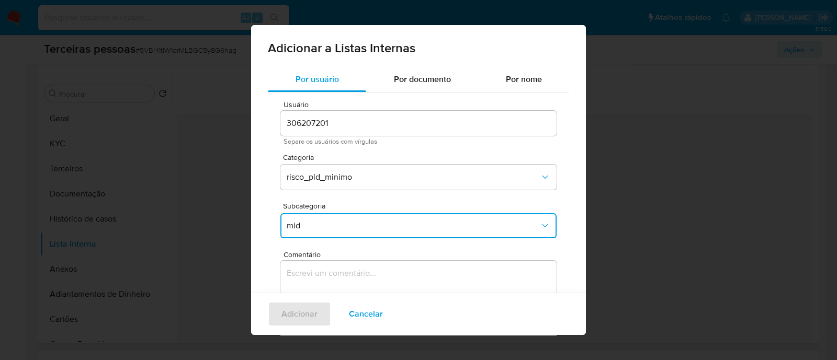
click at [415, 271] on textarea "Comentário" at bounding box center [418, 311] width 276 height 100
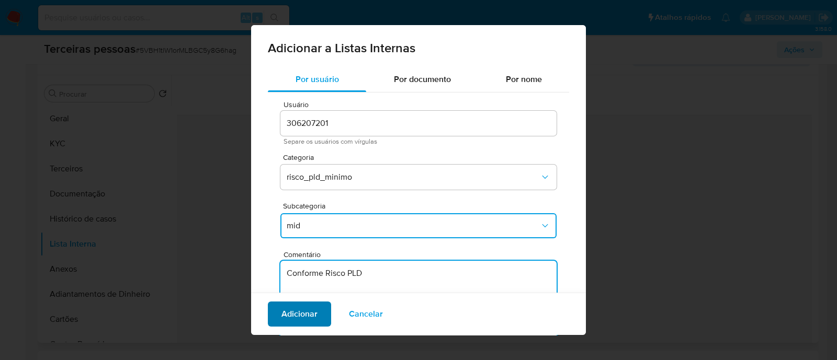
type textarea "Conforme Risco PLD"
click at [293, 315] on span "Adicionar" at bounding box center [299, 314] width 36 height 23
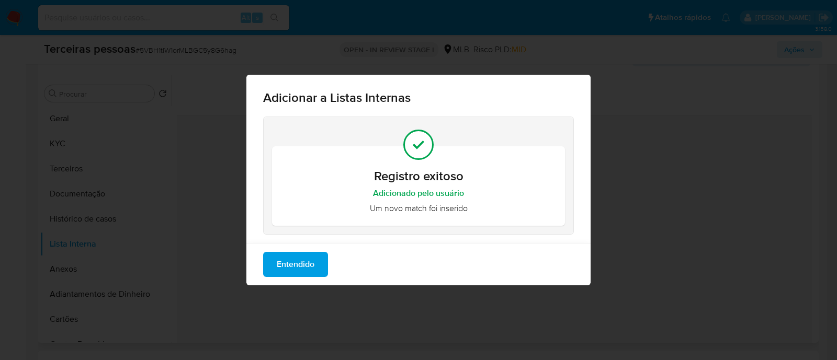
click at [300, 255] on span "Entendido" at bounding box center [296, 264] width 38 height 23
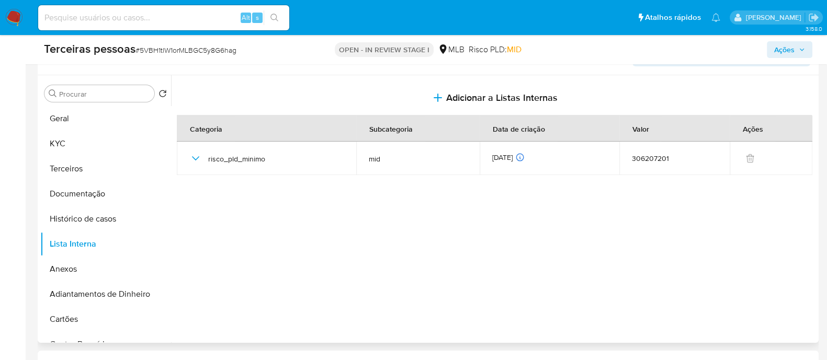
click at [777, 49] on span "Ações" at bounding box center [784, 49] width 20 height 17
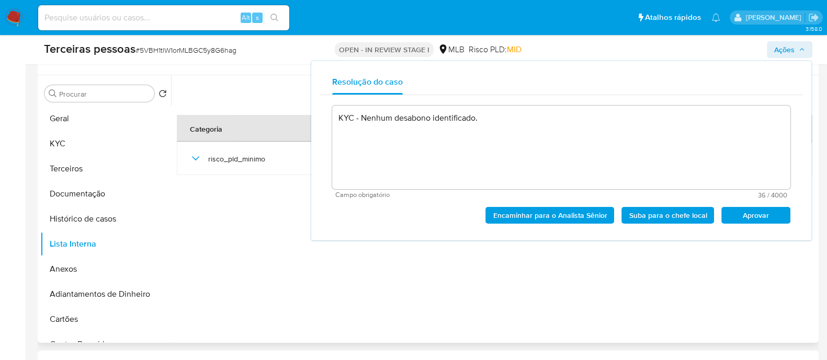
click at [749, 201] on div "Encaminhar para o Analista Sênior Suba para o chefe local Aprovar" at bounding box center [561, 211] width 458 height 25
click at [743, 213] on span "Aprovar" at bounding box center [756, 215] width 54 height 15
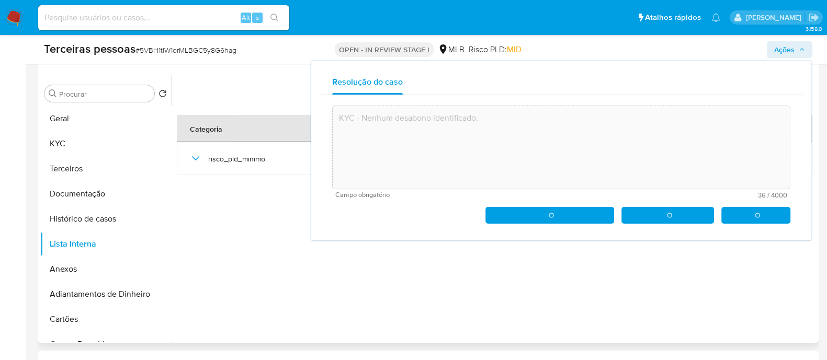
type textarea "KYC - Nenhum desabono identificado."
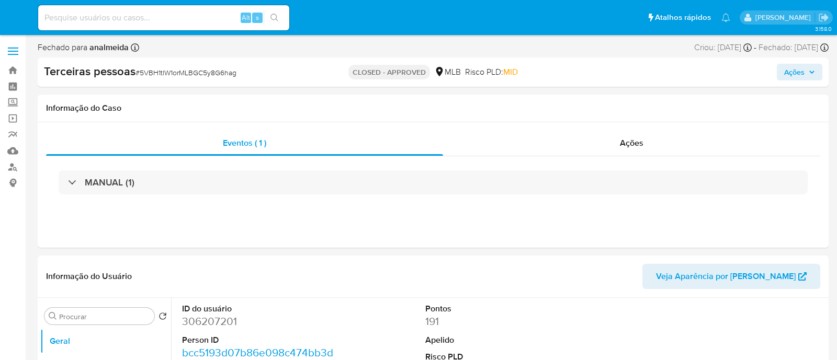
select select "10"
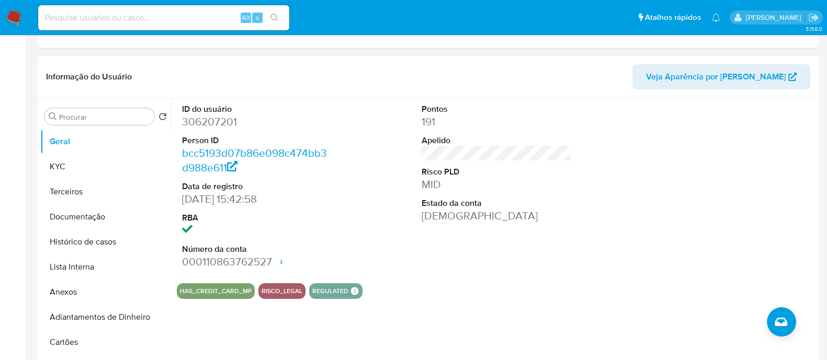
scroll to position [327, 0]
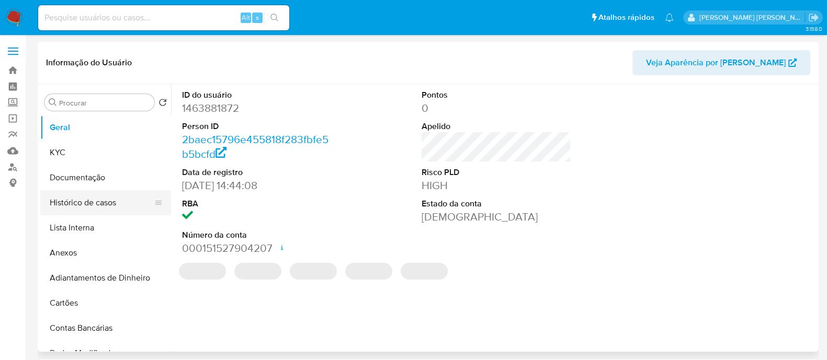
click at [65, 203] on button "Histórico de casos" at bounding box center [101, 202] width 122 height 25
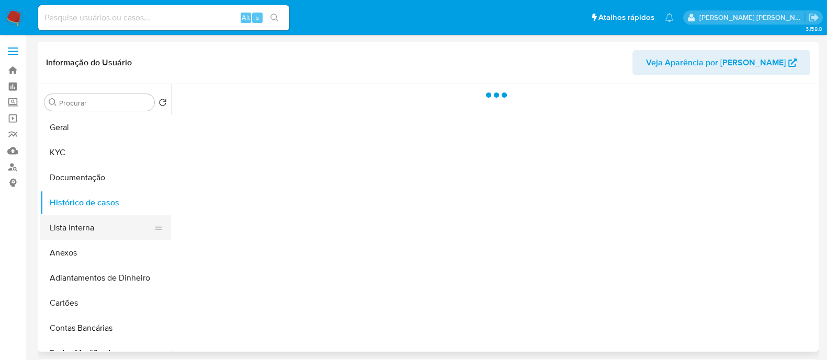
select select "10"
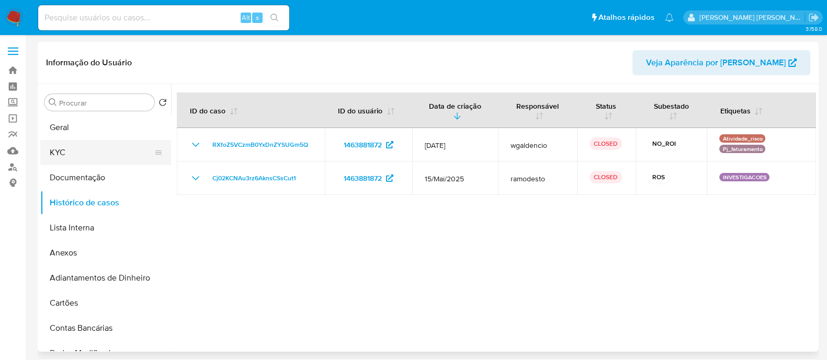
click at [82, 161] on button "KYC" at bounding box center [101, 152] width 122 height 25
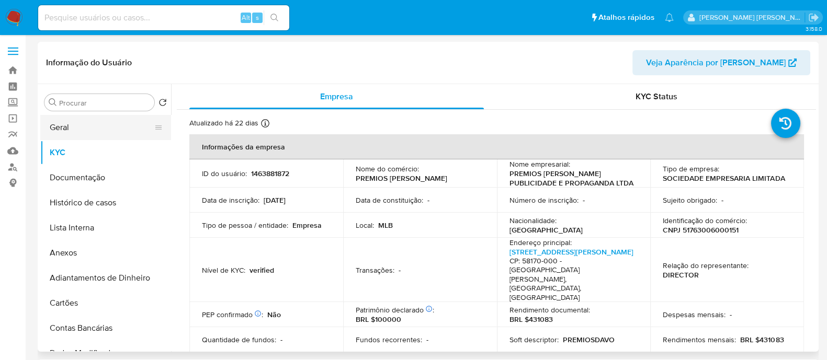
click at [95, 126] on button "Geral" at bounding box center [101, 127] width 122 height 25
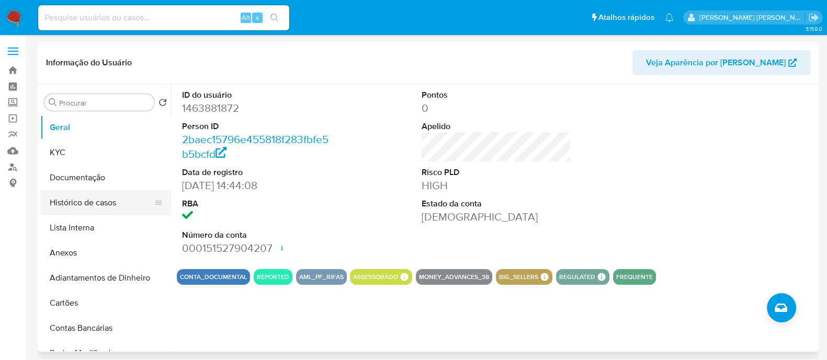
click at [73, 208] on button "Histórico de casos" at bounding box center [101, 202] width 122 height 25
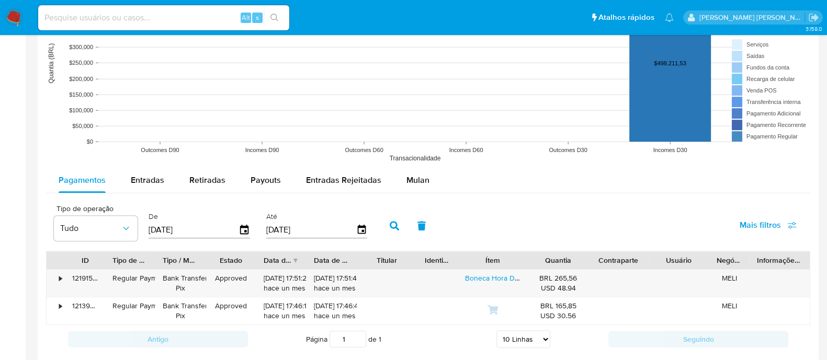
scroll to position [849, 0]
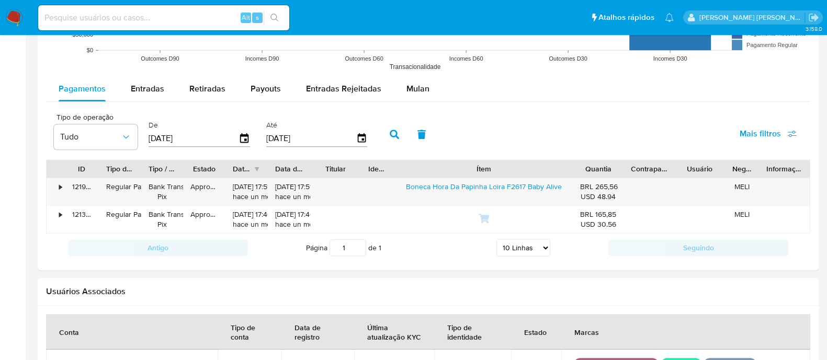
drag, startPoint x: 530, startPoint y: 161, endPoint x: 638, endPoint y: 162, distance: 107.8
click at [638, 162] on div "ID Tipo de operação Tipo / Método Estado Data de criação Data de aprovação Titu…" at bounding box center [428, 169] width 763 height 18
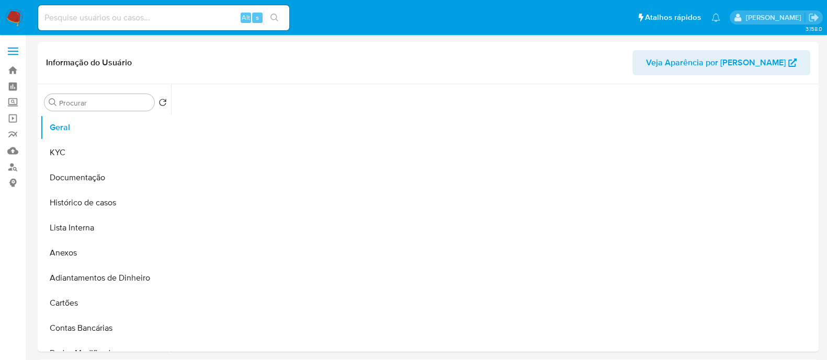
select select "10"
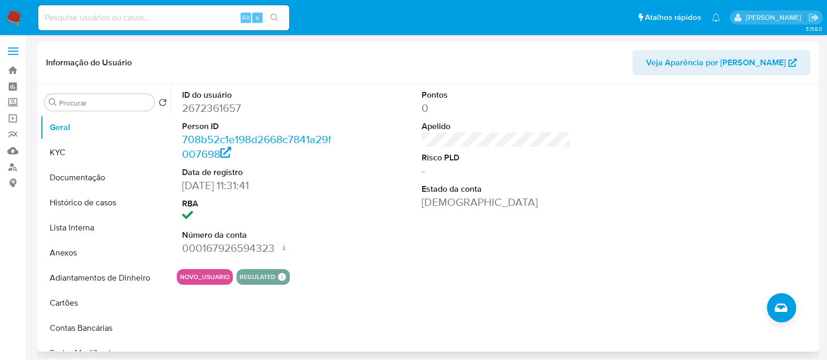
scroll to position [65, 0]
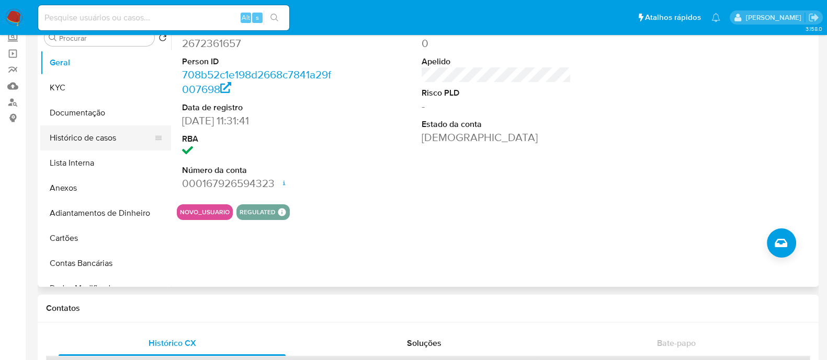
click at [79, 137] on button "Histórico de casos" at bounding box center [101, 138] width 122 height 25
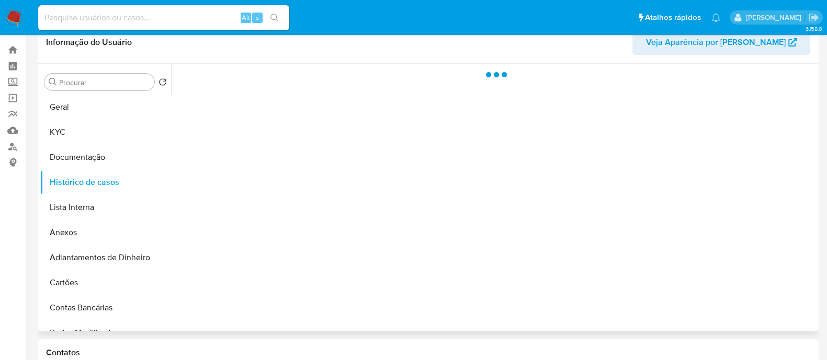
scroll to position [0, 0]
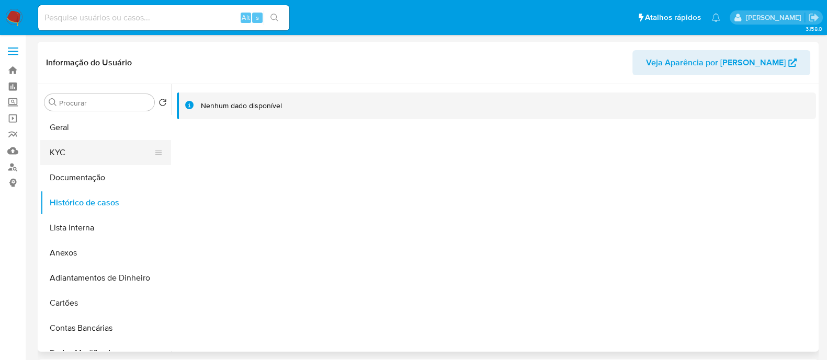
click at [78, 161] on button "KYC" at bounding box center [101, 152] width 122 height 25
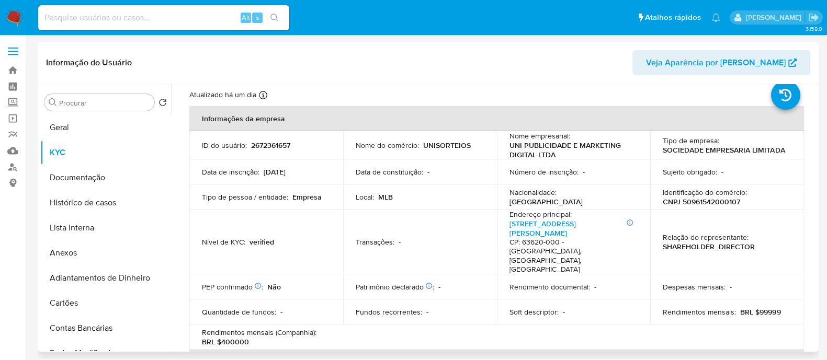
scroll to position [9, 0]
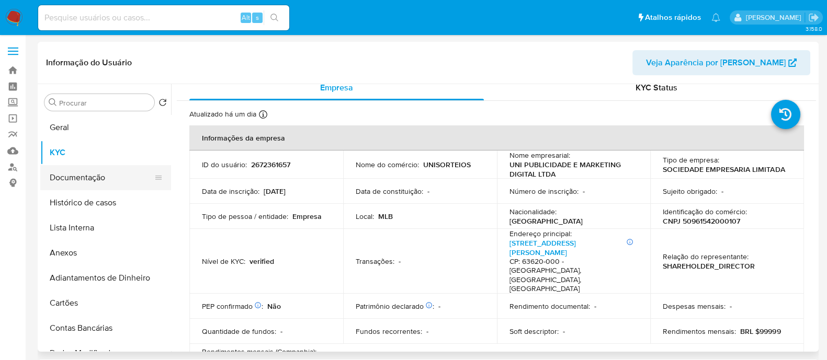
click at [106, 182] on button "Documentação" at bounding box center [101, 177] width 122 height 25
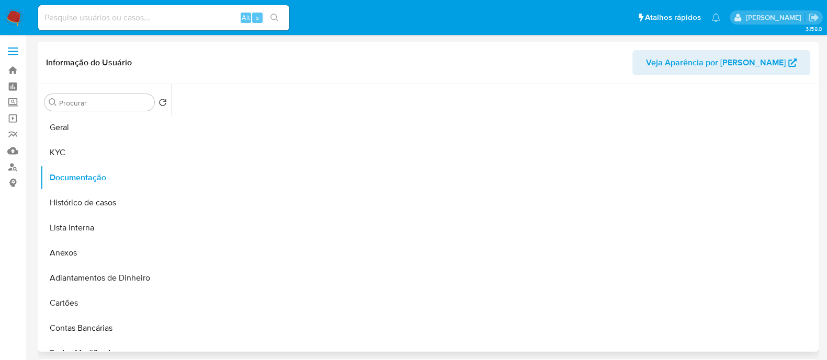
scroll to position [0, 0]
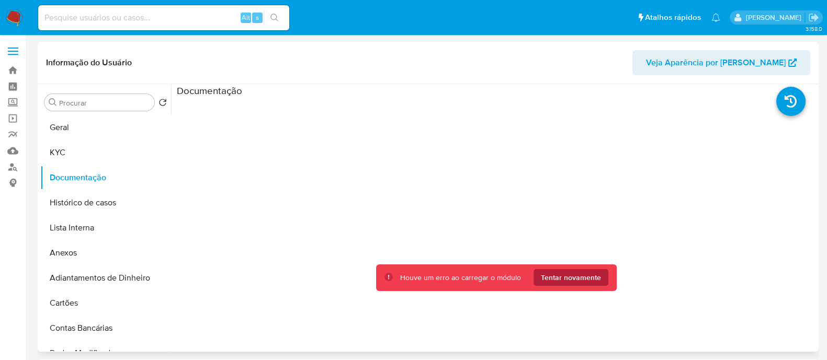
click at [574, 274] on span "Tentar novamente" at bounding box center [571, 277] width 60 height 17
click at [596, 282] on span "Tentar novamente" at bounding box center [571, 277] width 60 height 17
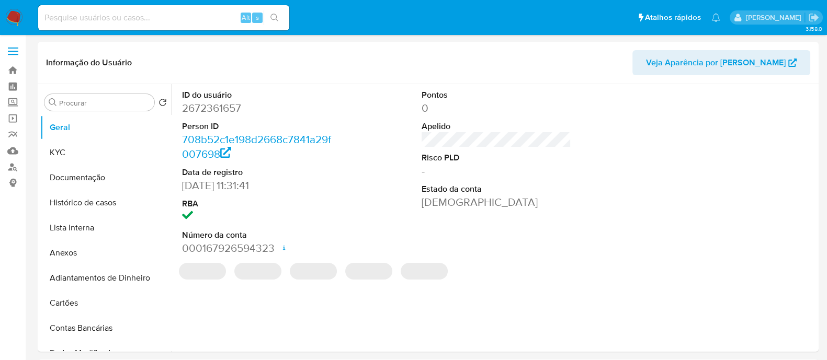
select select "10"
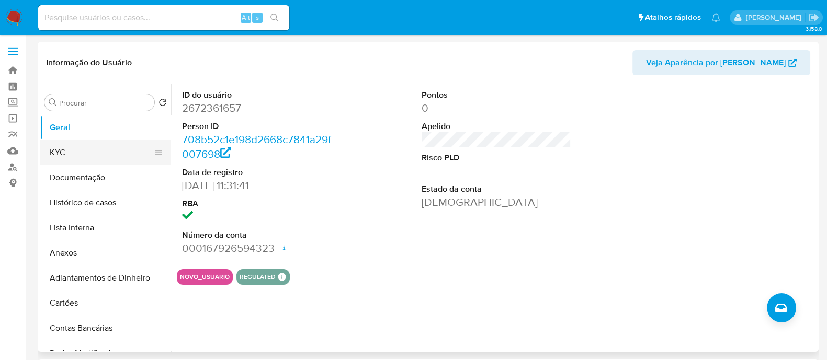
click at [66, 149] on button "KYC" at bounding box center [101, 152] width 122 height 25
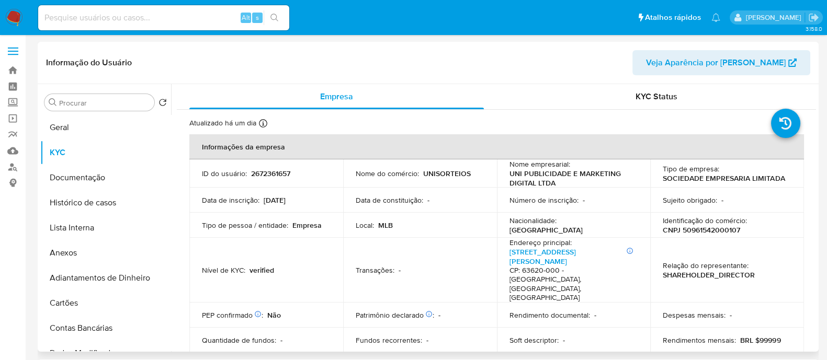
scroll to position [65, 0]
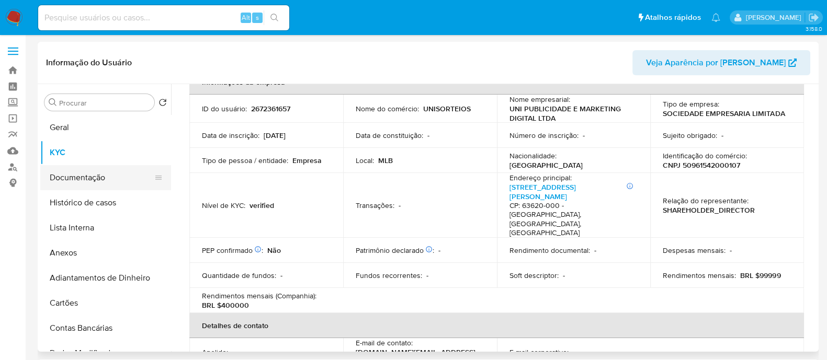
click at [104, 179] on button "Documentação" at bounding box center [101, 177] width 122 height 25
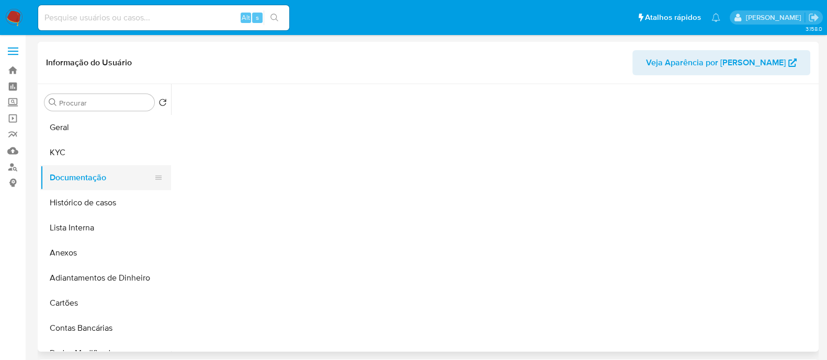
scroll to position [0, 0]
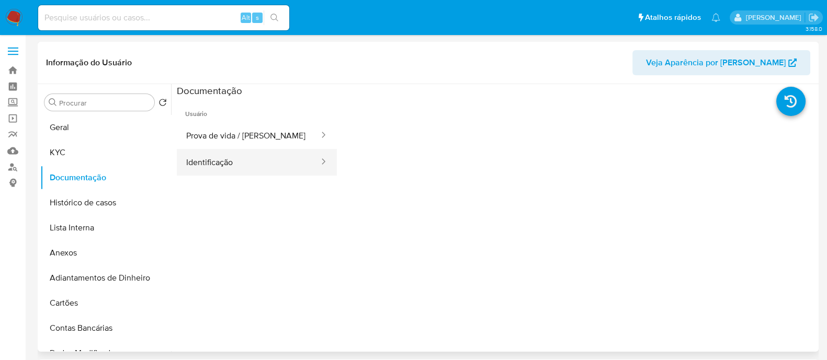
click at [235, 154] on button "Identificação" at bounding box center [248, 162] width 143 height 27
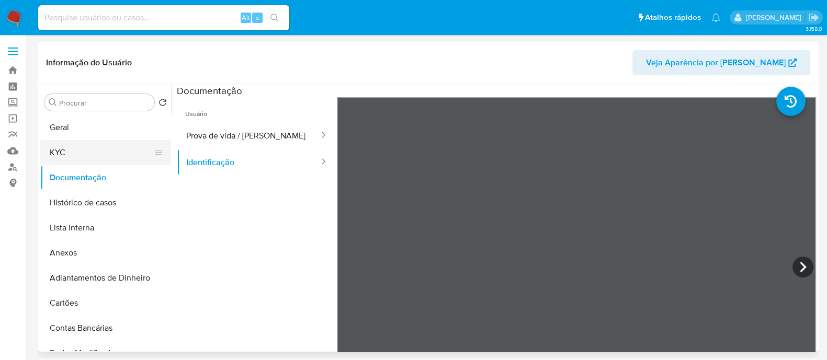
click at [89, 154] on button "KYC" at bounding box center [101, 152] width 122 height 25
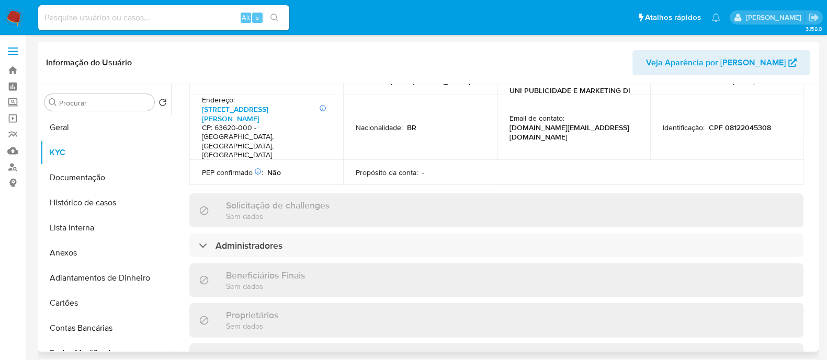
scroll to position [270, 0]
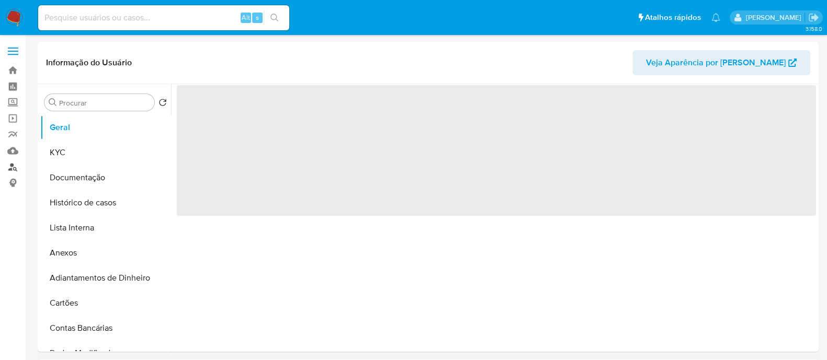
click at [16, 171] on link "Localizador de pessoas" at bounding box center [62, 167] width 124 height 16
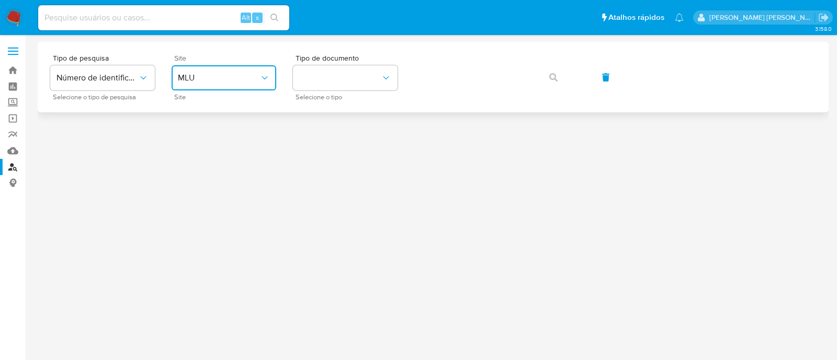
click at [251, 84] on button "MLU" at bounding box center [224, 77] width 105 height 25
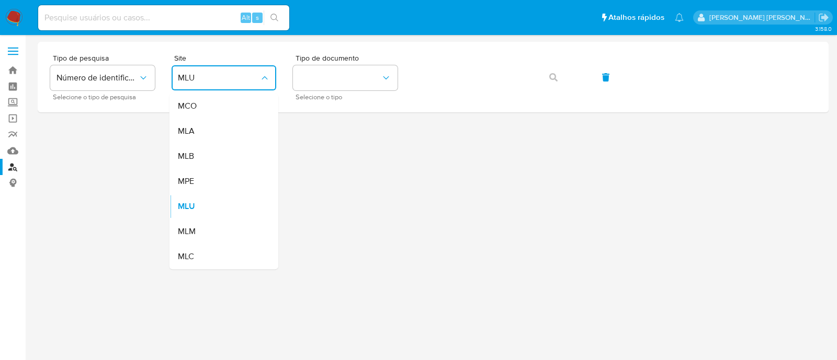
drag, startPoint x: 219, startPoint y: 155, endPoint x: 280, endPoint y: 124, distance: 69.0
click at [218, 155] on div "MLB" at bounding box center [221, 156] width 86 height 25
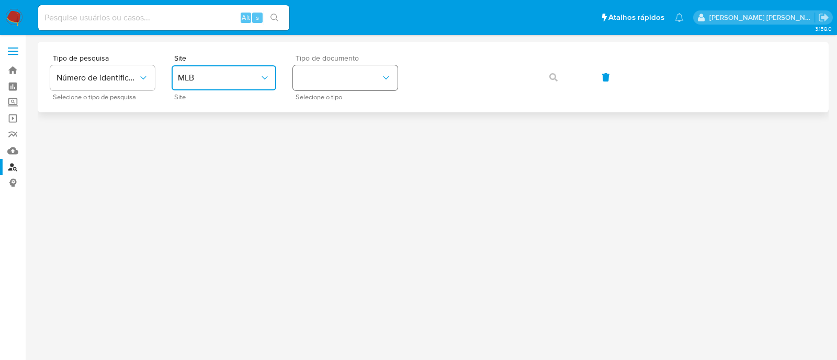
click at [343, 87] on button "identificationType" at bounding box center [345, 77] width 105 height 25
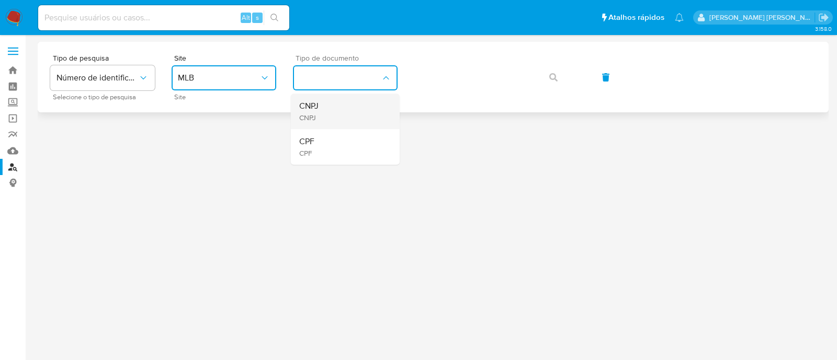
click at [341, 117] on div "CNPJ CNPJ" at bounding box center [342, 112] width 86 height 36
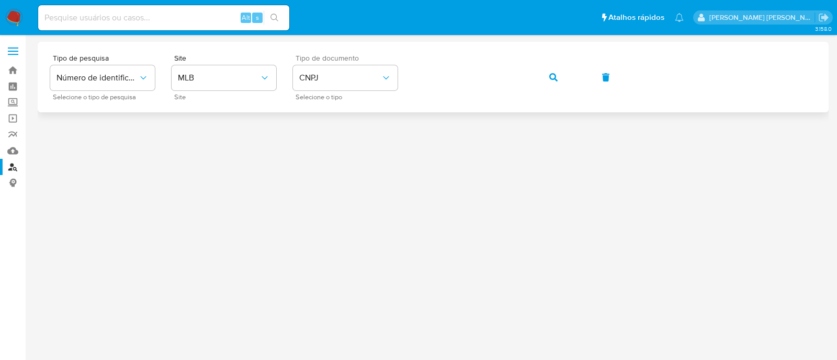
click at [280, 61] on div "Tipo de pesquisa Número de identificação Selecione o tipo de pesquisa Site MLB …" at bounding box center [433, 77] width 766 height 46
click at [301, 80] on span "CNPJ" at bounding box center [340, 78] width 82 height 10
click at [323, 137] on div "CPF CPF" at bounding box center [342, 147] width 86 height 36
click at [565, 80] on button "button" at bounding box center [554, 77] width 36 height 25
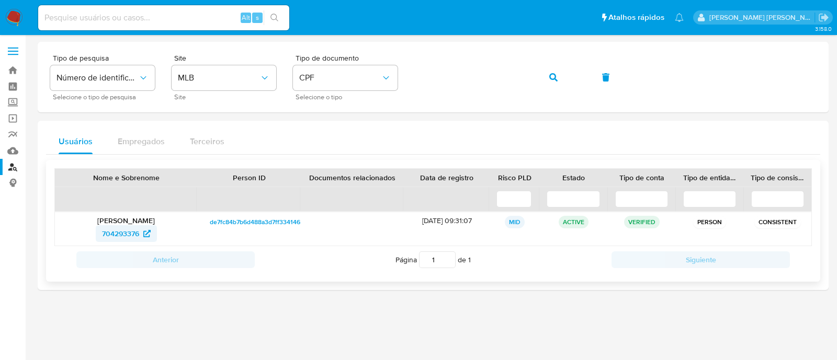
click at [144, 229] on span "704293376" at bounding box center [126, 233] width 49 height 17
click at [544, 80] on button "button" at bounding box center [554, 77] width 36 height 25
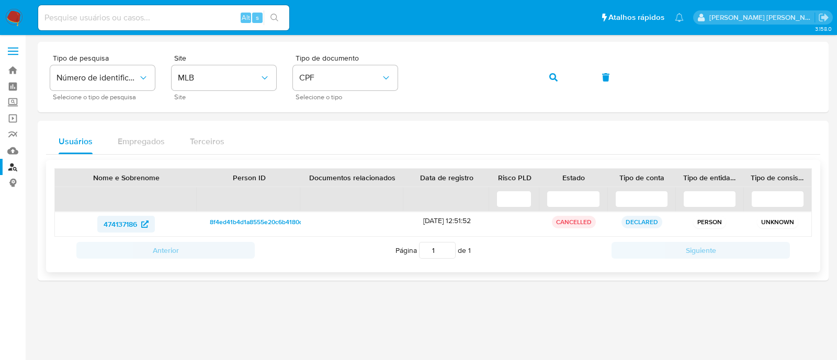
click at [132, 219] on span "474137186" at bounding box center [120, 224] width 33 height 17
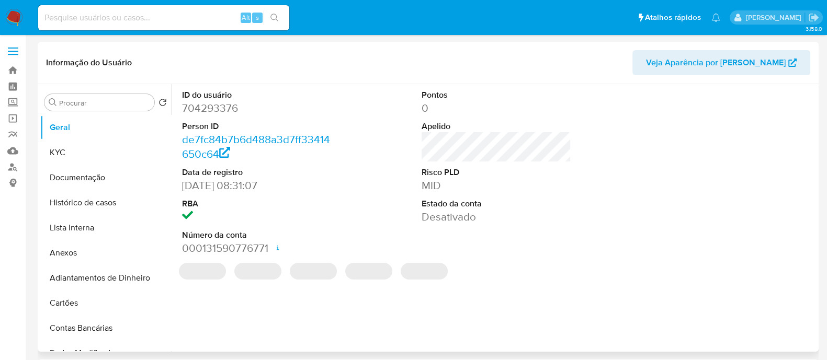
select select "10"
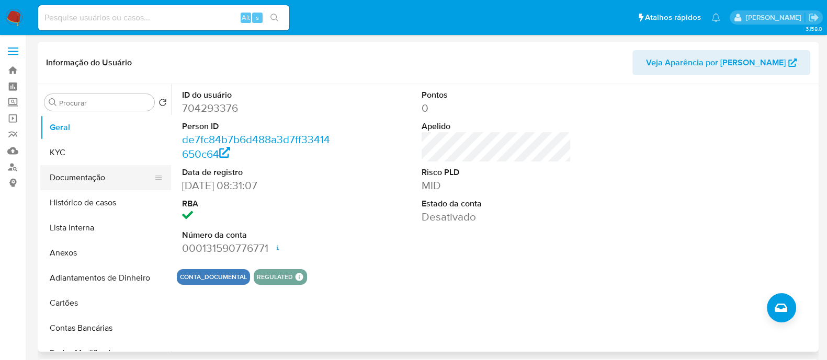
click at [126, 179] on button "Documentação" at bounding box center [101, 177] width 122 height 25
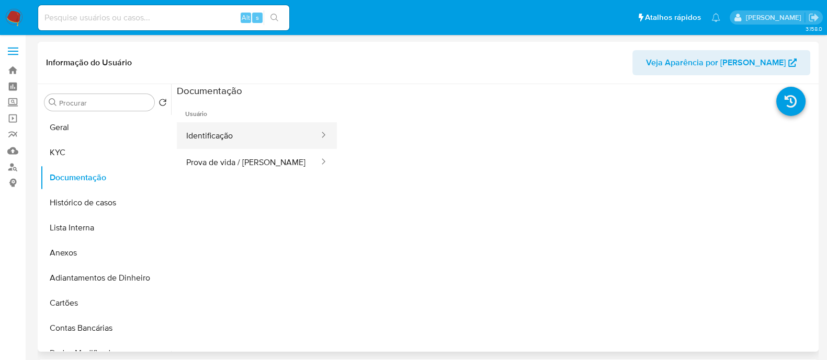
click at [255, 138] on button "Identificação" at bounding box center [248, 135] width 143 height 27
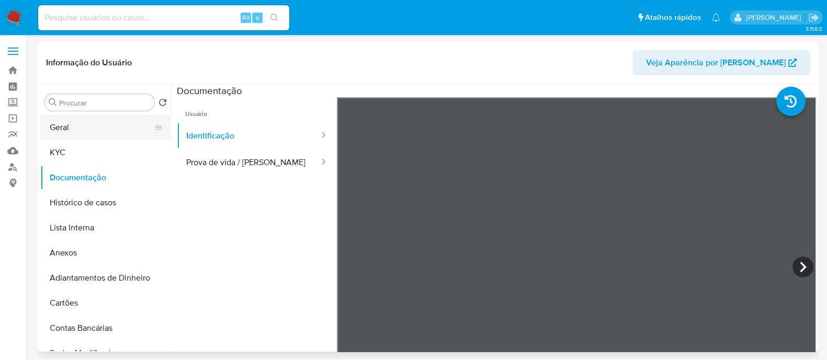
click at [90, 132] on button "Geral" at bounding box center [101, 127] width 122 height 25
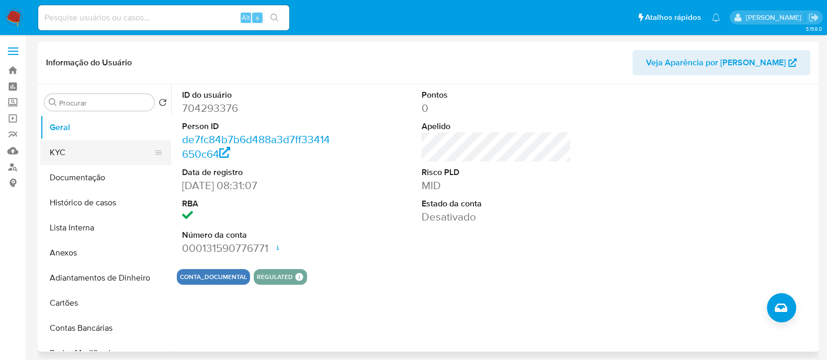
click at [63, 159] on button "KYC" at bounding box center [101, 152] width 122 height 25
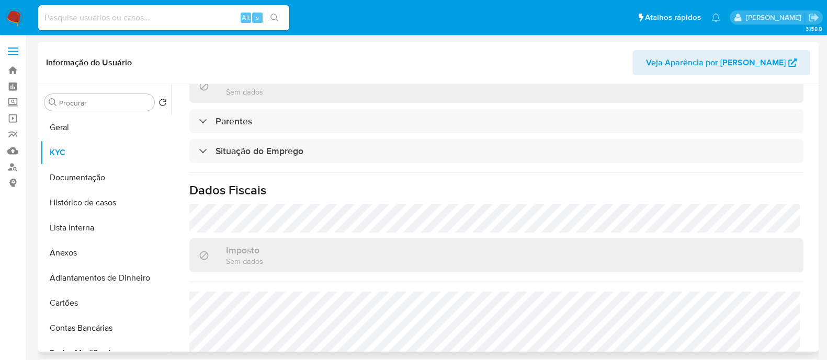
scroll to position [324, 0]
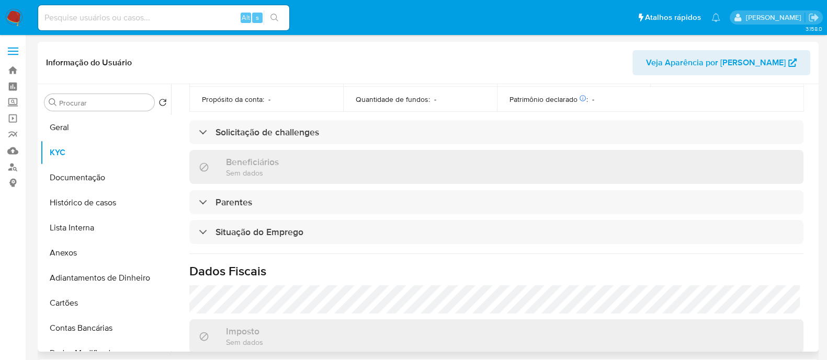
click at [311, 218] on div "Atualizado há um mês Criado: [DATE] 12:37:00 Atualizado: [DATE] 09:50:38 Dados …" at bounding box center [496, 134] width 639 height 697
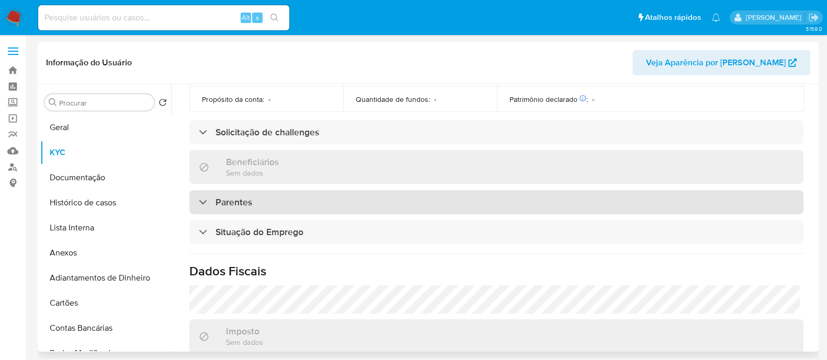
click at [318, 190] on div "Parentes" at bounding box center [496, 202] width 614 height 24
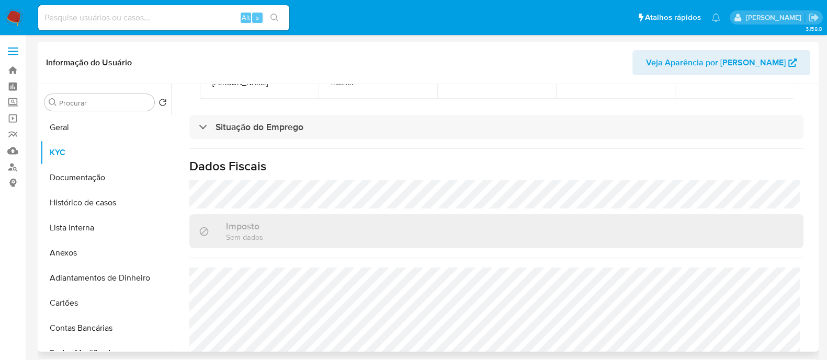
scroll to position [554, 0]
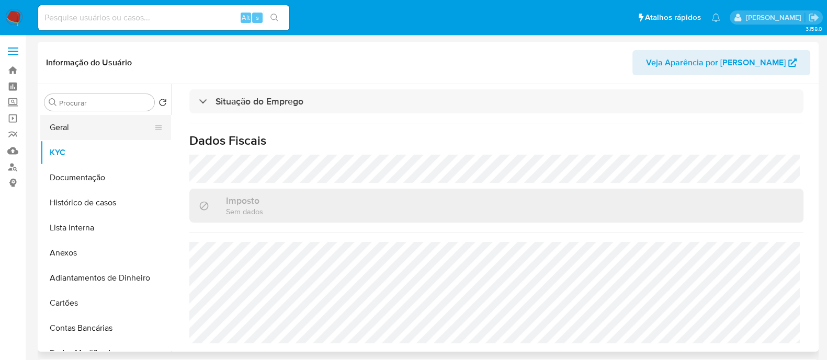
click at [87, 127] on button "Geral" at bounding box center [101, 127] width 122 height 25
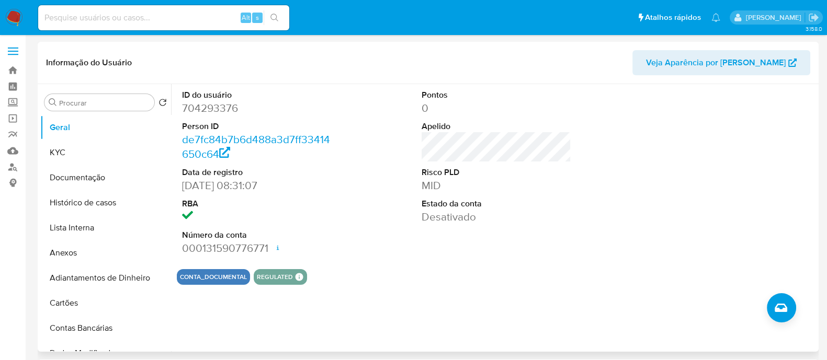
click at [521, 213] on dd "Desativado" at bounding box center [497, 217] width 150 height 15
click at [107, 199] on button "Histórico de casos" at bounding box center [101, 202] width 122 height 25
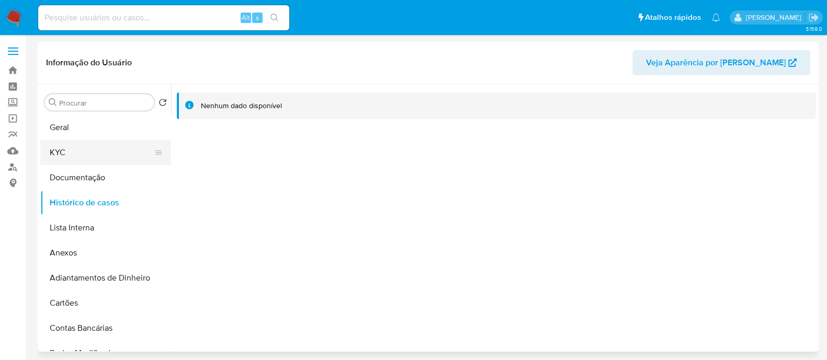
click at [86, 144] on button "KYC" at bounding box center [101, 152] width 122 height 25
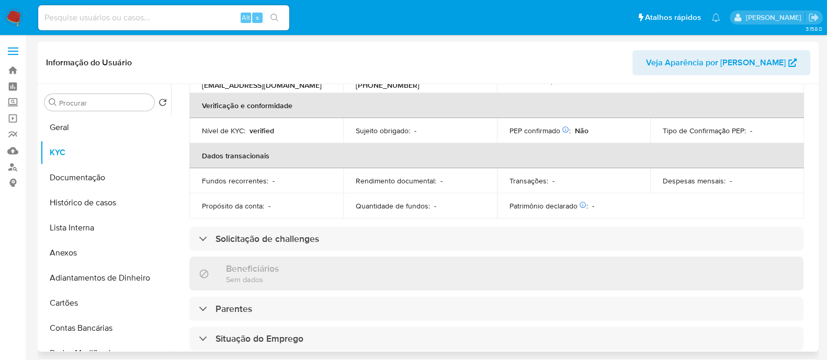
scroll to position [327, 0]
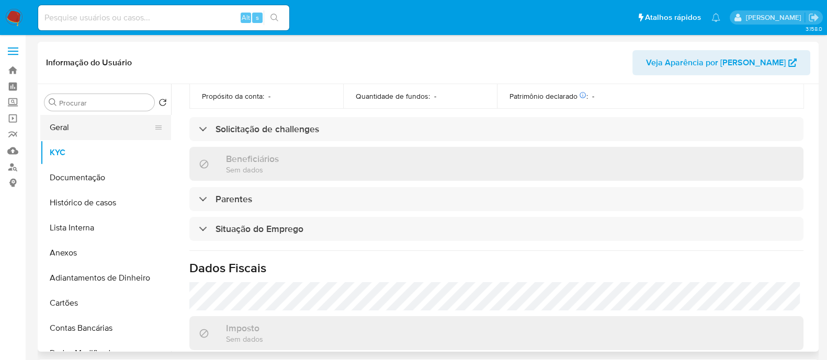
click at [66, 130] on button "Geral" at bounding box center [101, 127] width 122 height 25
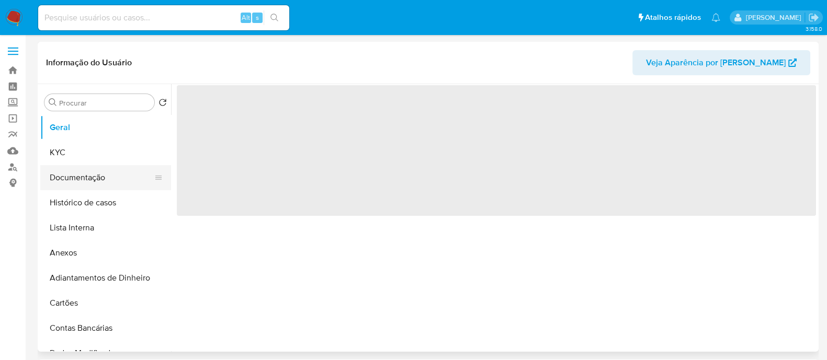
click at [91, 189] on button "Documentação" at bounding box center [101, 177] width 122 height 25
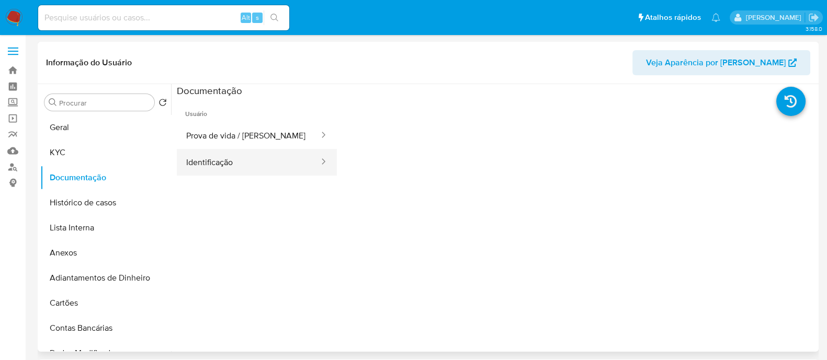
click at [234, 154] on button "Identificação" at bounding box center [248, 162] width 143 height 27
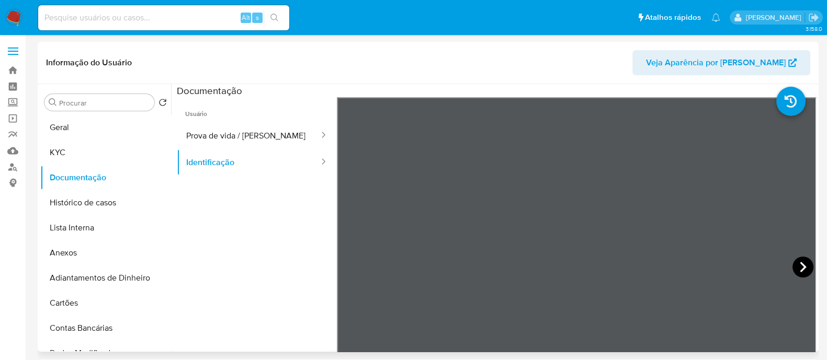
click at [800, 262] on icon at bounding box center [802, 267] width 21 height 21
click at [247, 138] on button "Prova de vida / Selfie" at bounding box center [248, 135] width 143 height 27
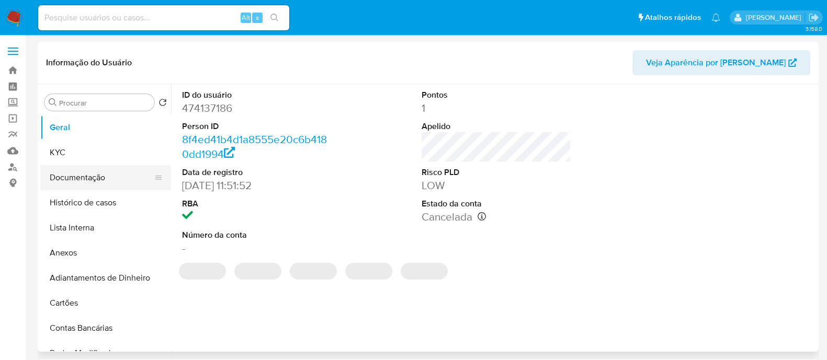
click at [102, 178] on button "Documentação" at bounding box center [101, 177] width 122 height 25
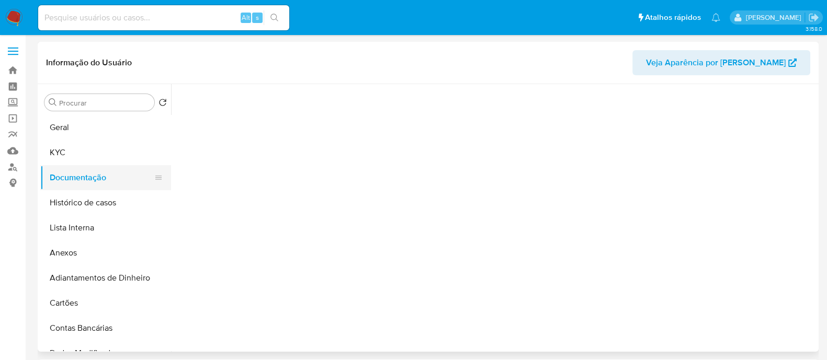
select select "10"
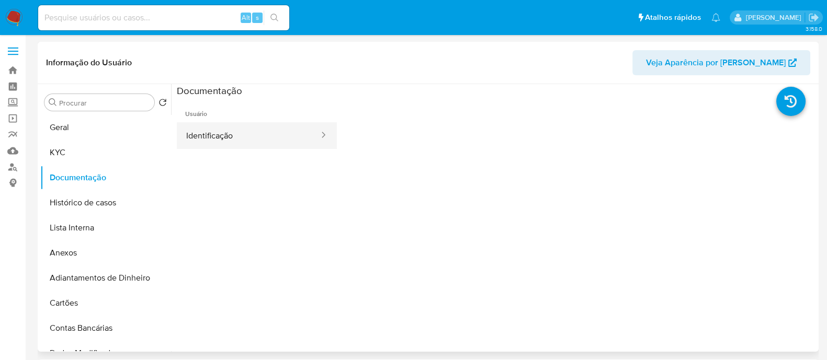
click at [228, 128] on button "Identificação" at bounding box center [248, 135] width 143 height 27
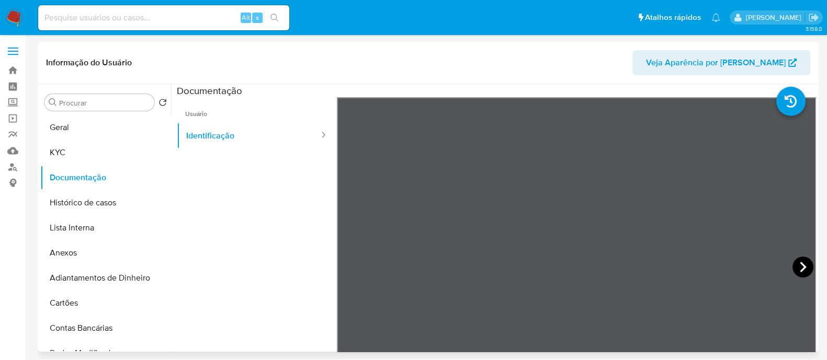
click at [805, 270] on icon at bounding box center [802, 267] width 21 height 21
click at [86, 120] on button "Geral" at bounding box center [101, 127] width 122 height 25
